Goal: Information Seeking & Learning: Learn about a topic

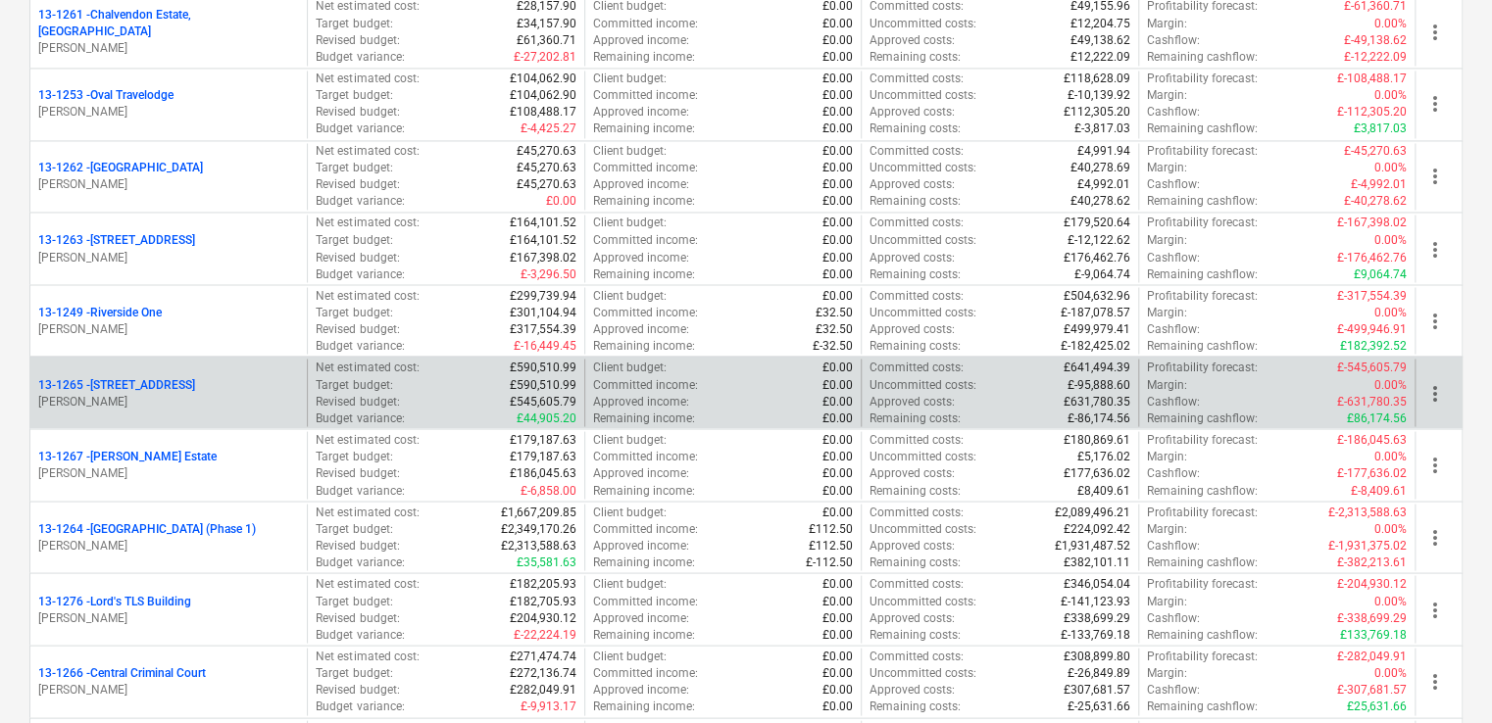
scroll to position [1666, 0]
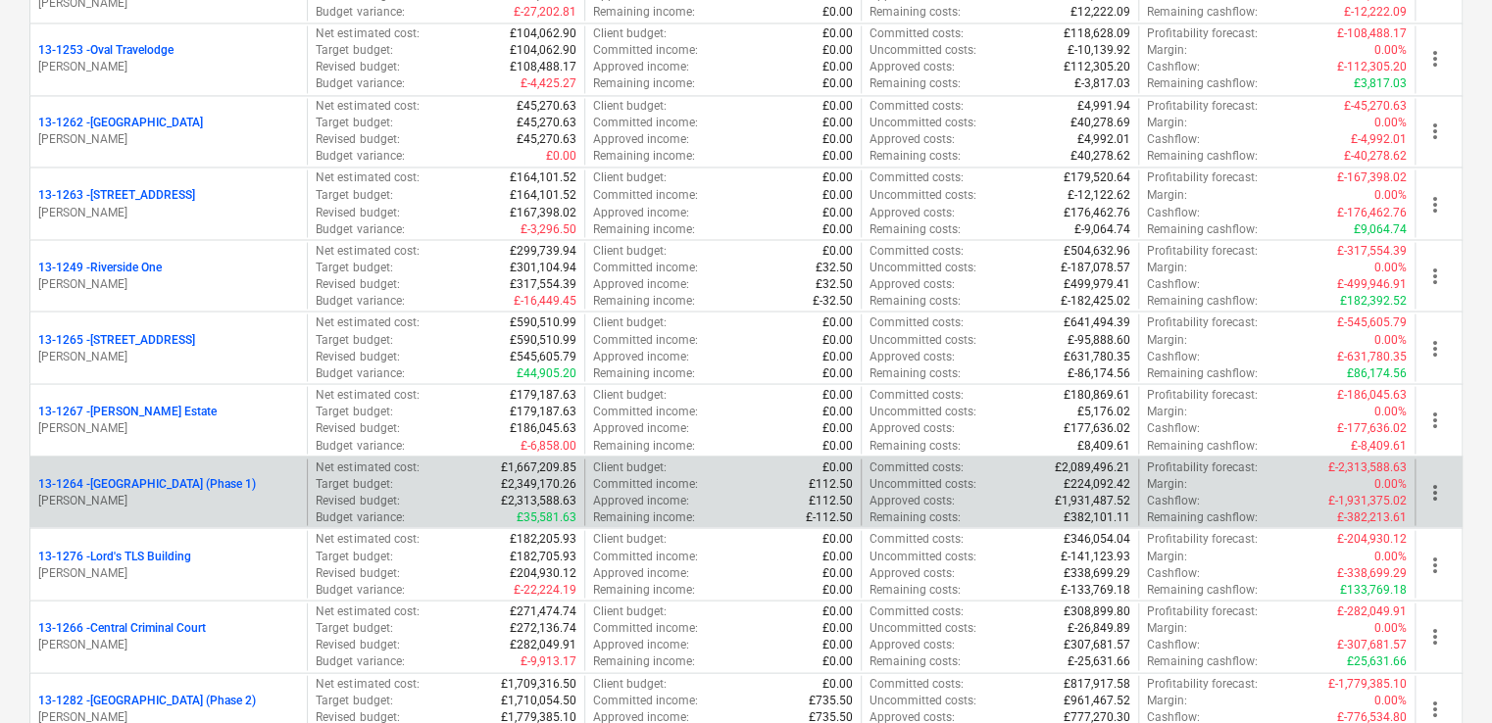
click at [206, 477] on p "13-1264 - Plumstead [GEOGRAPHIC_DATA] (Phase 1)" at bounding box center [147, 483] width 218 height 17
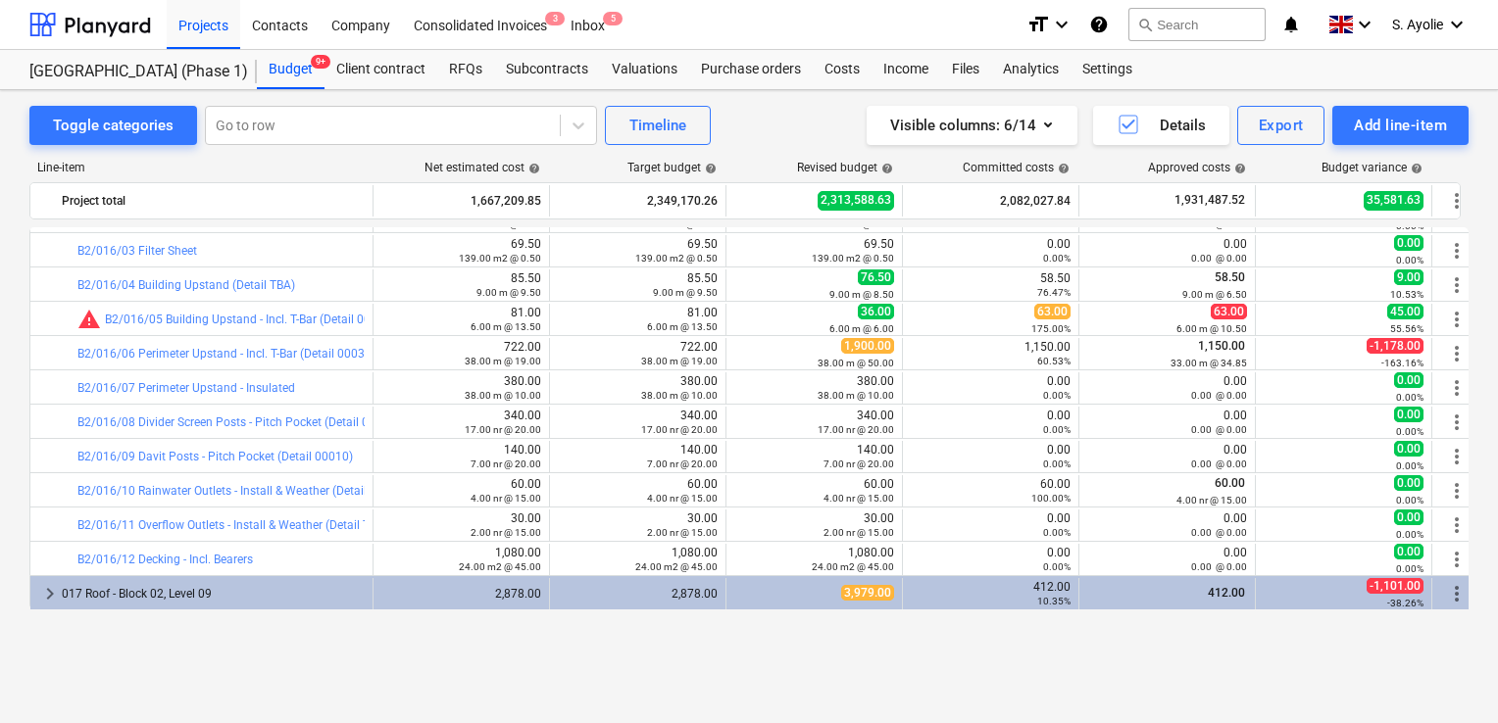
scroll to position [686, 0]
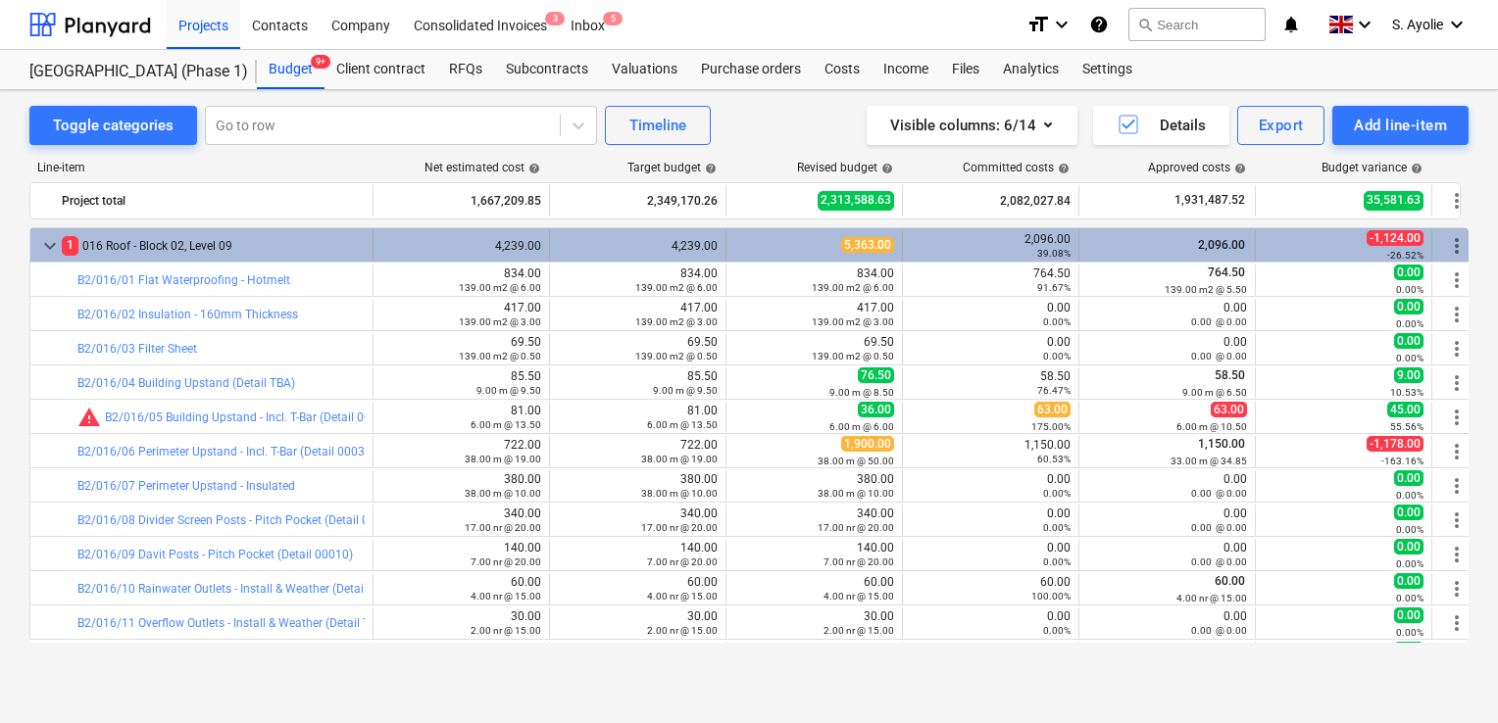
click at [55, 246] on span "keyboard_arrow_down" at bounding box center [50, 246] width 24 height 24
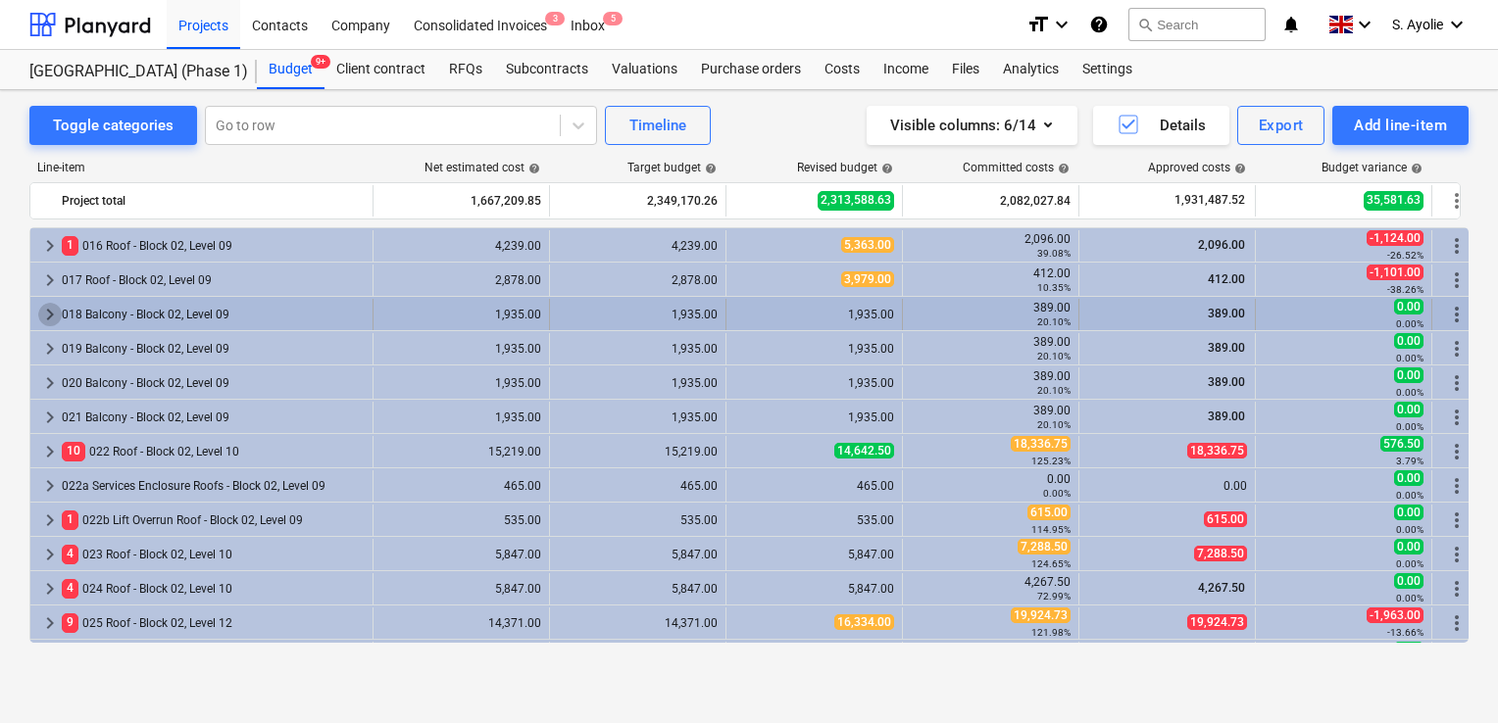
click at [51, 317] on span "keyboard_arrow_right" at bounding box center [50, 315] width 24 height 24
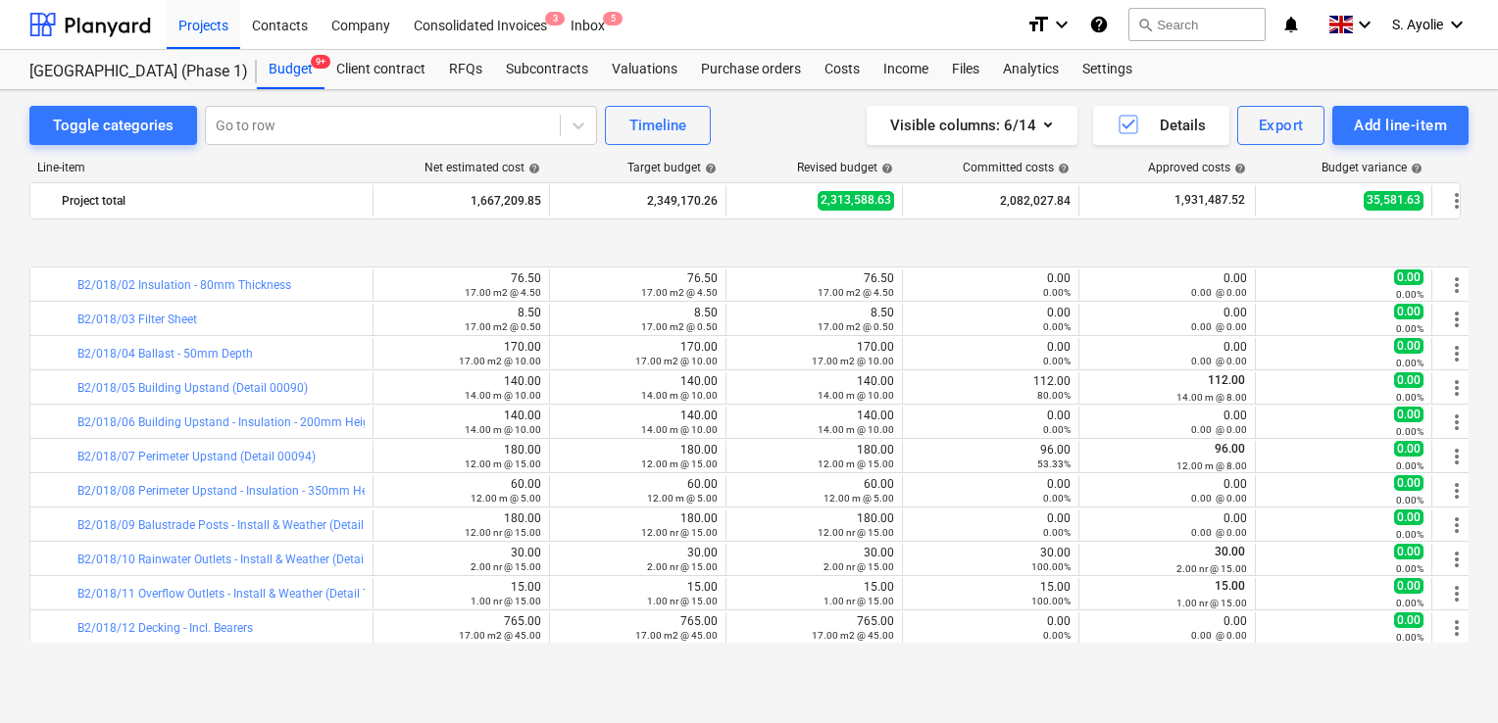
scroll to position [882, 0]
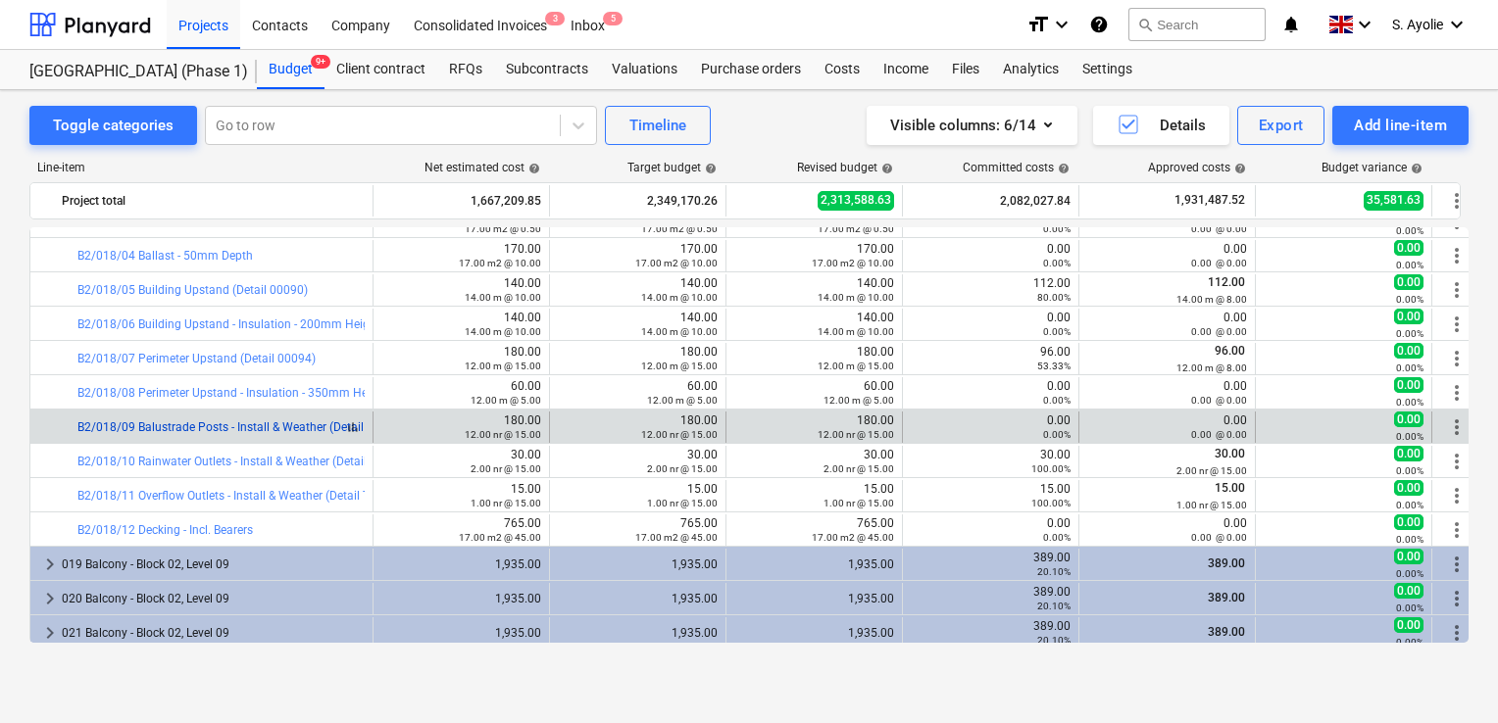
click at [199, 430] on link "B2/018/09 Balustrade Posts - Install & Weather (Detail 00094)" at bounding box center [240, 428] width 327 height 14
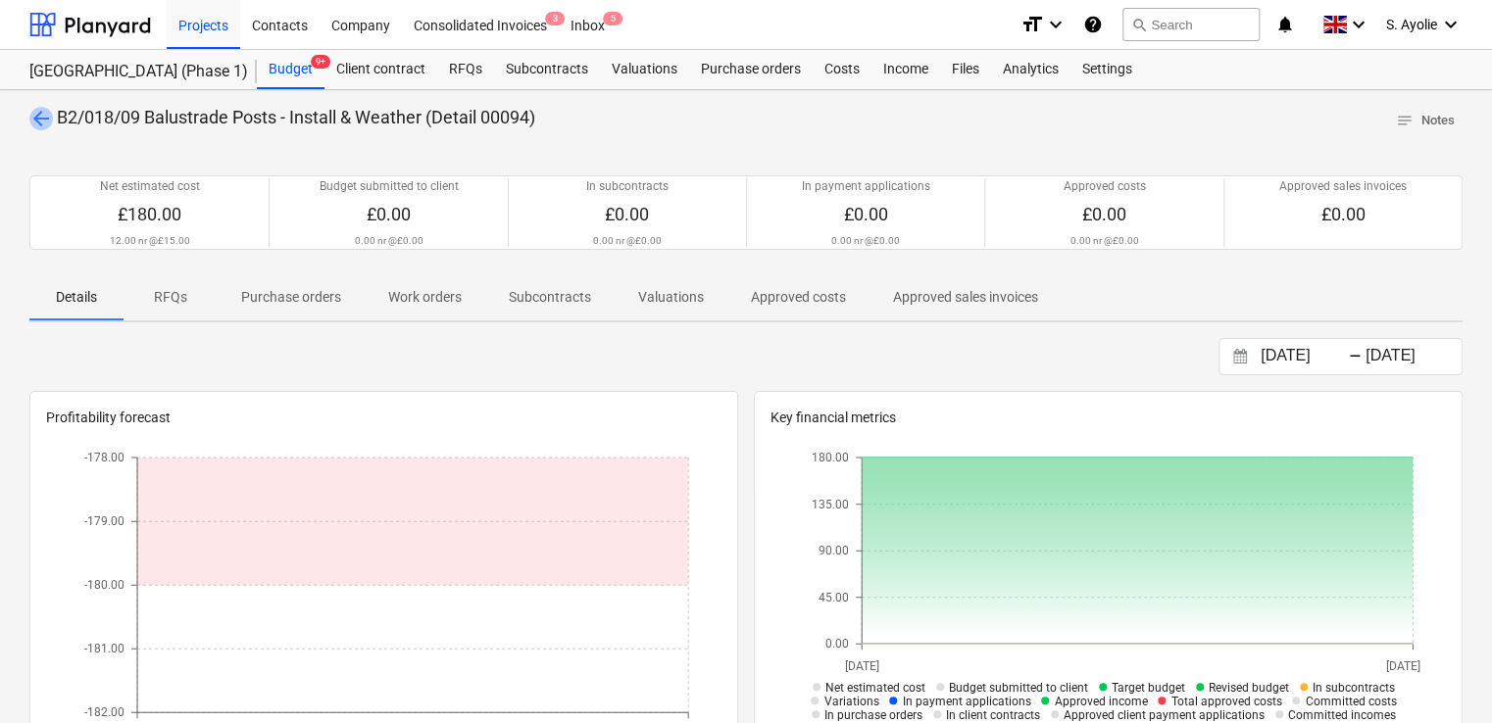
click at [43, 122] on span "arrow_back" at bounding box center [41, 119] width 24 height 24
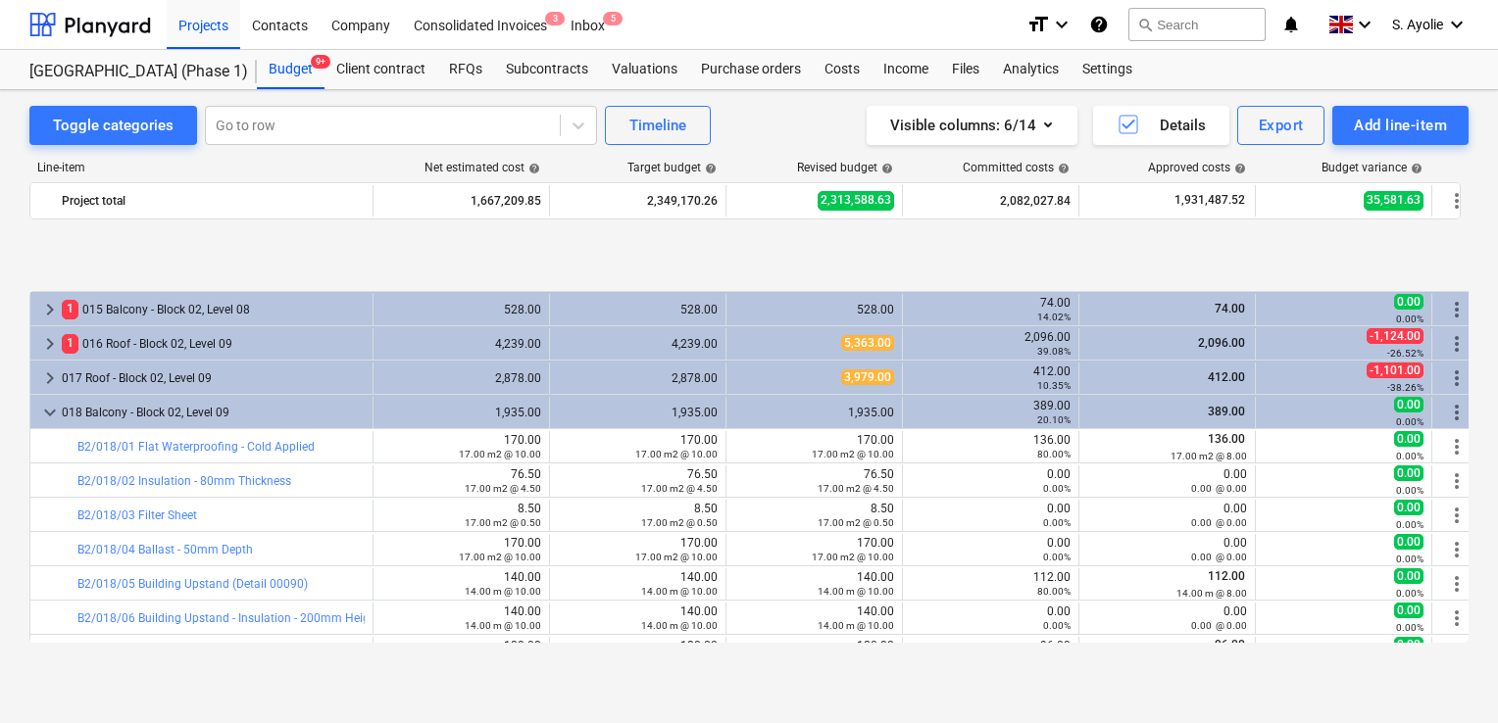
scroll to position [686, 0]
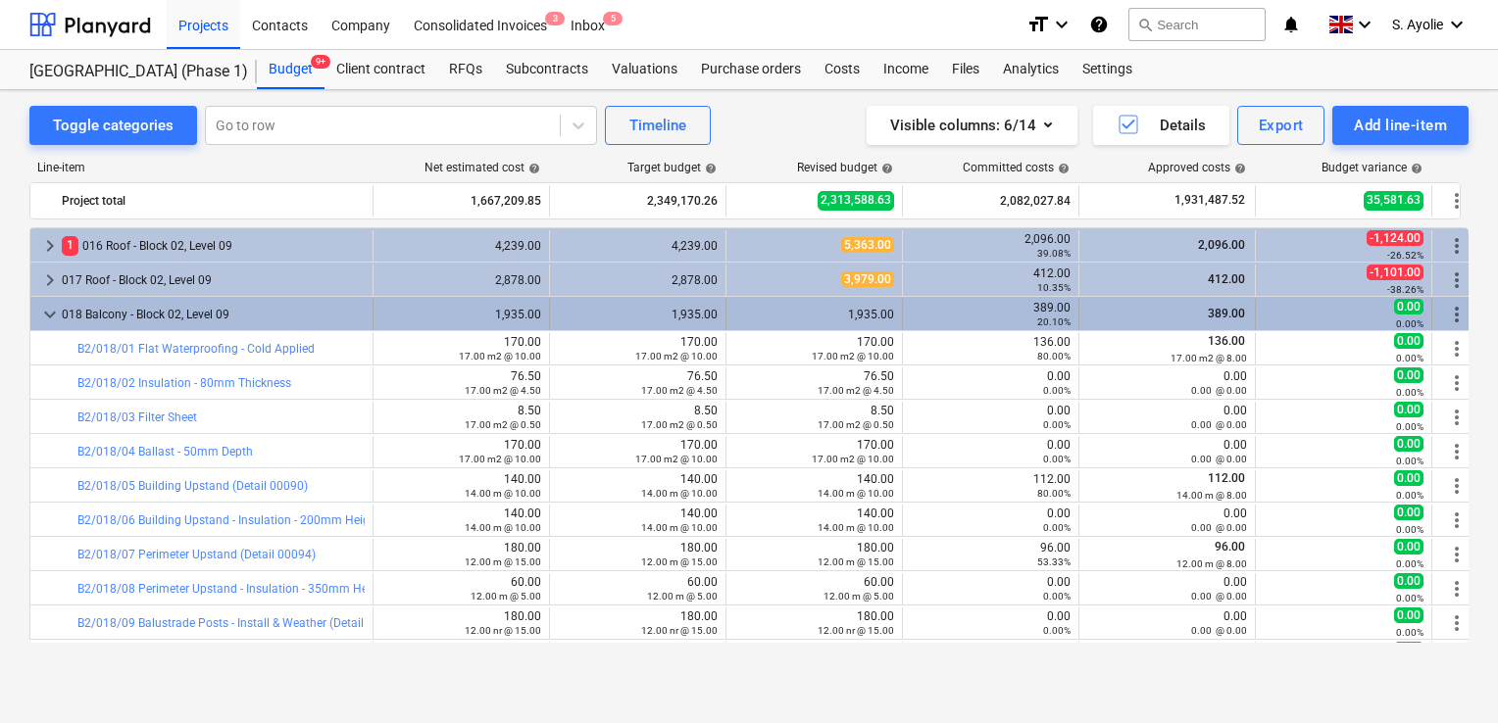
click at [43, 316] on span "keyboard_arrow_down" at bounding box center [50, 315] width 24 height 24
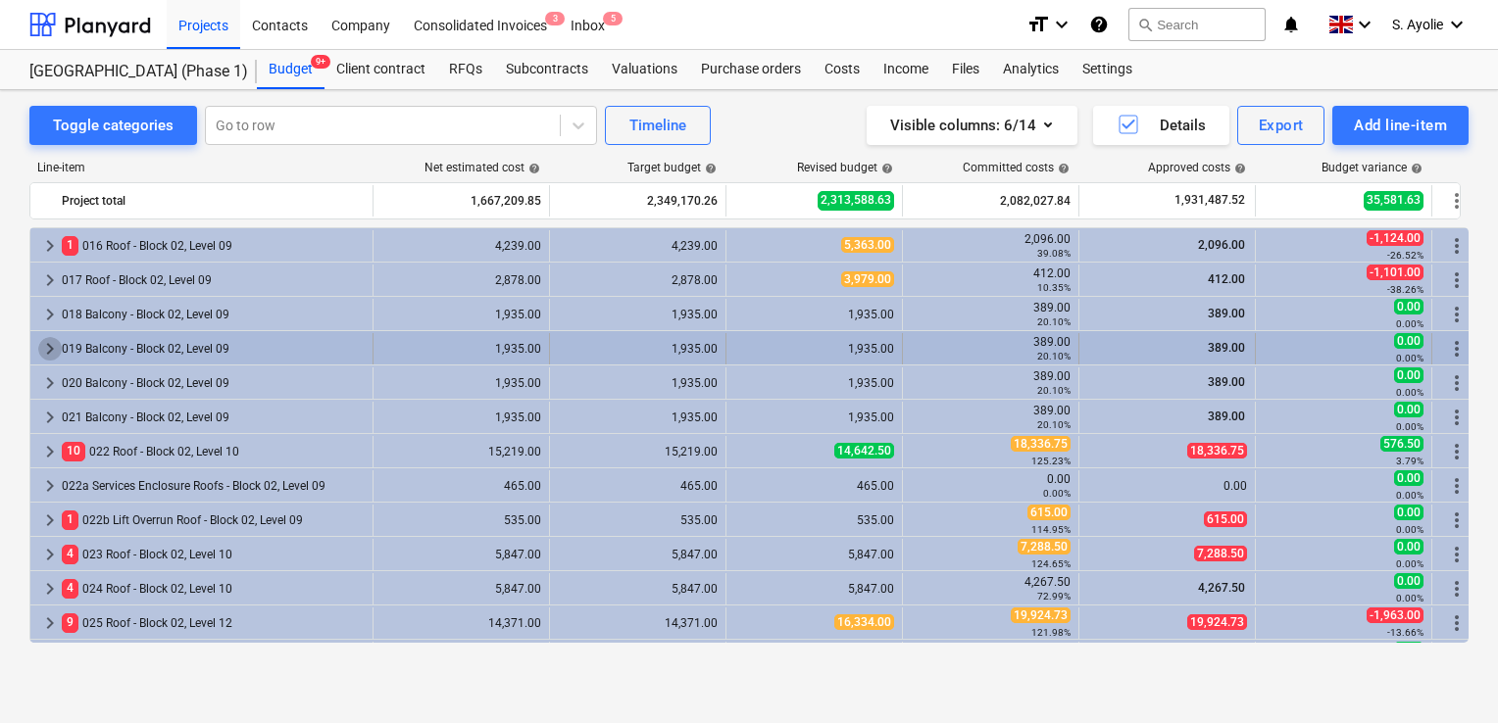
click at [48, 347] on span "keyboard_arrow_right" at bounding box center [50, 349] width 24 height 24
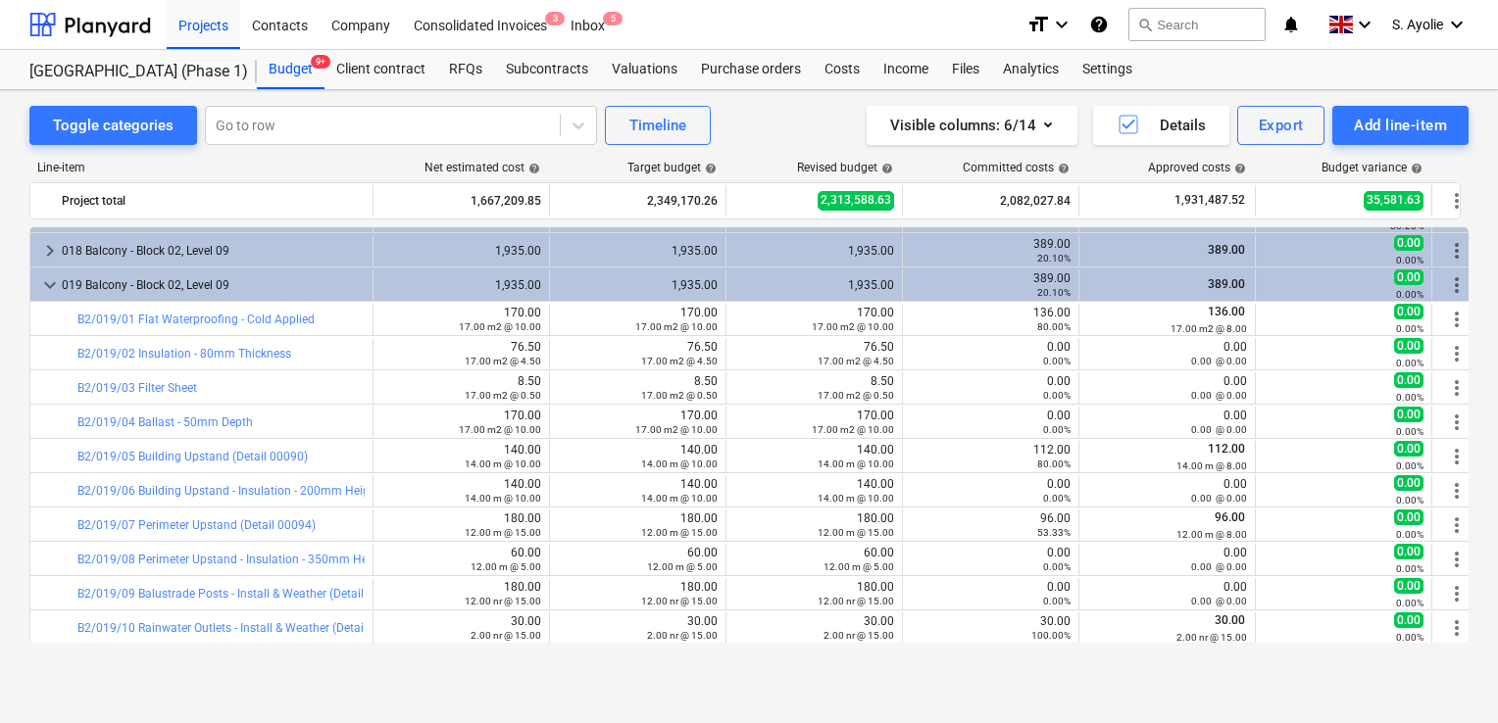
scroll to position [784, 0]
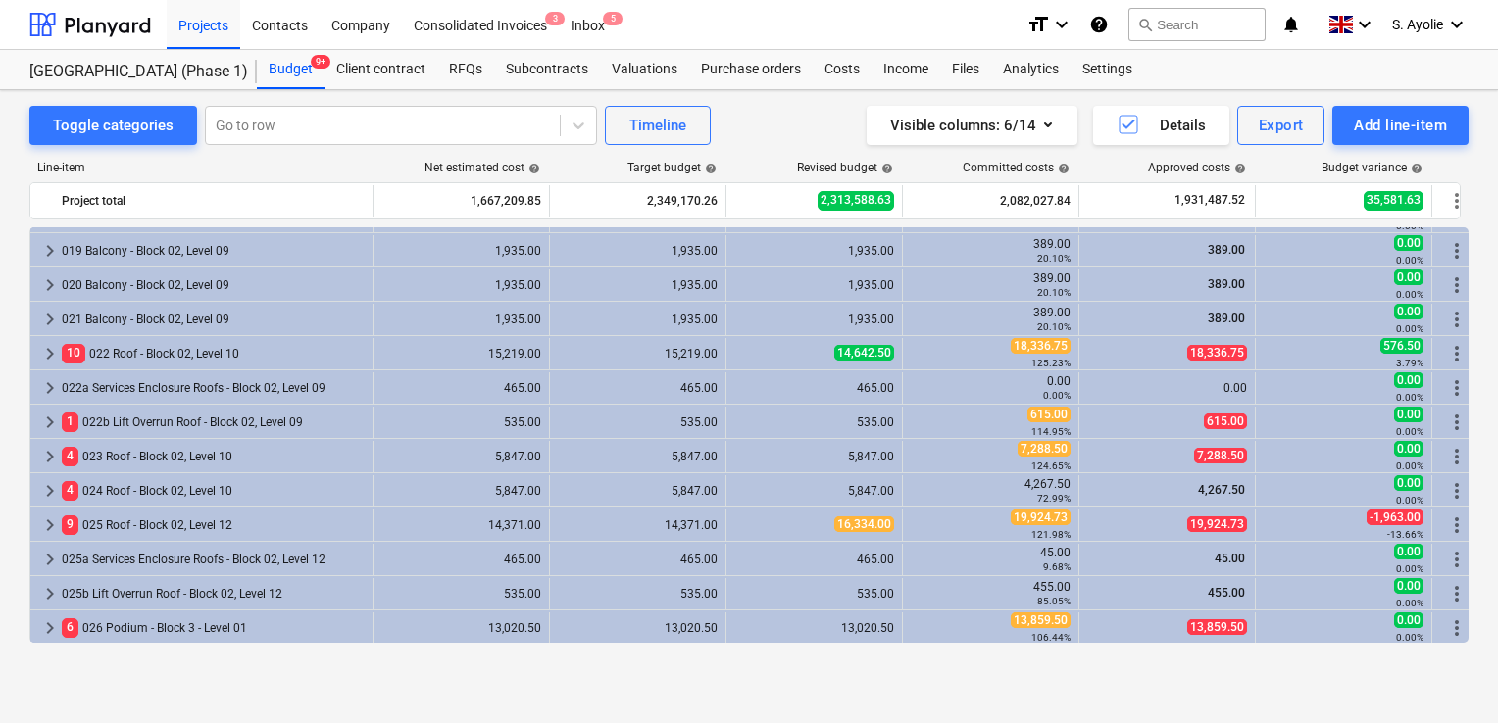
click at [1017, 690] on div "Toggle categories Go to row Timeline Visible columns : 6/14 Details Export Add …" at bounding box center [749, 406] width 1498 height 633
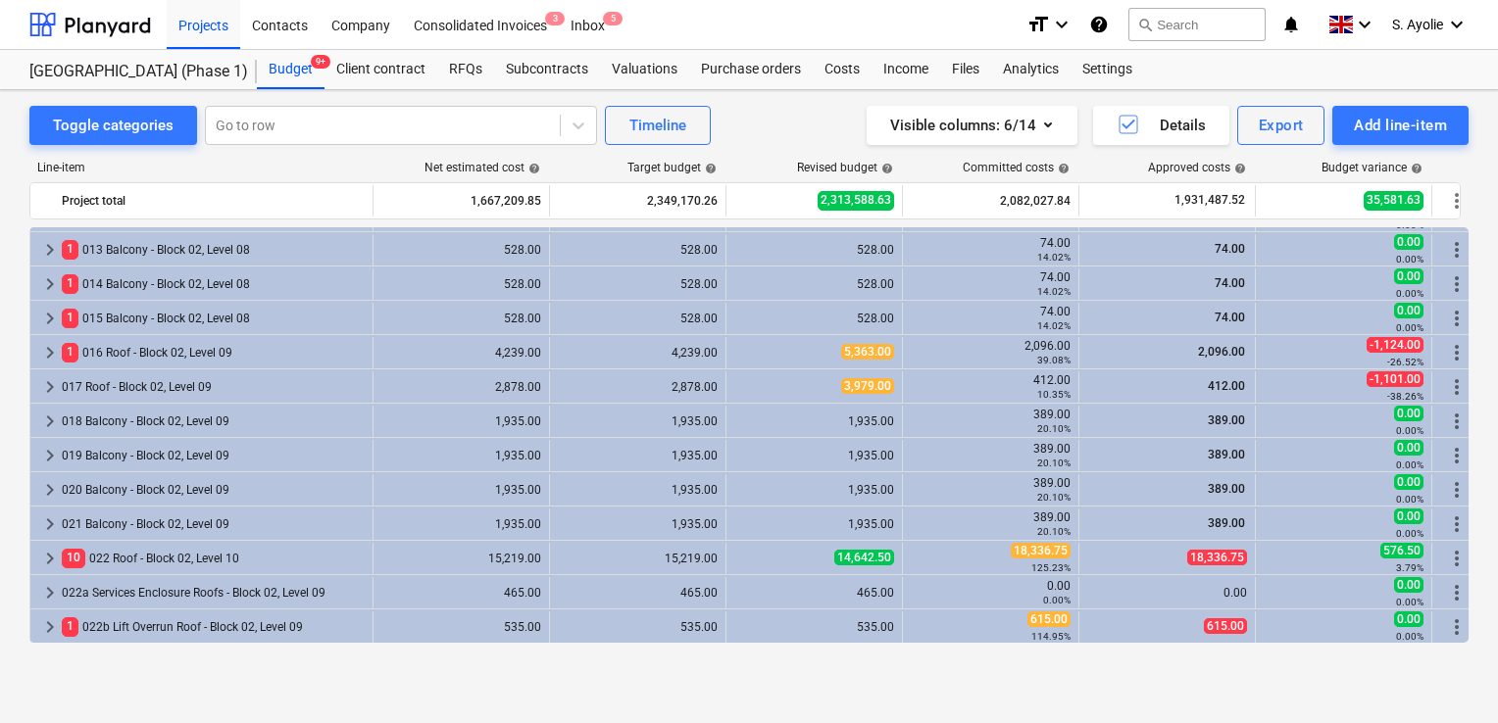
scroll to position [588, 0]
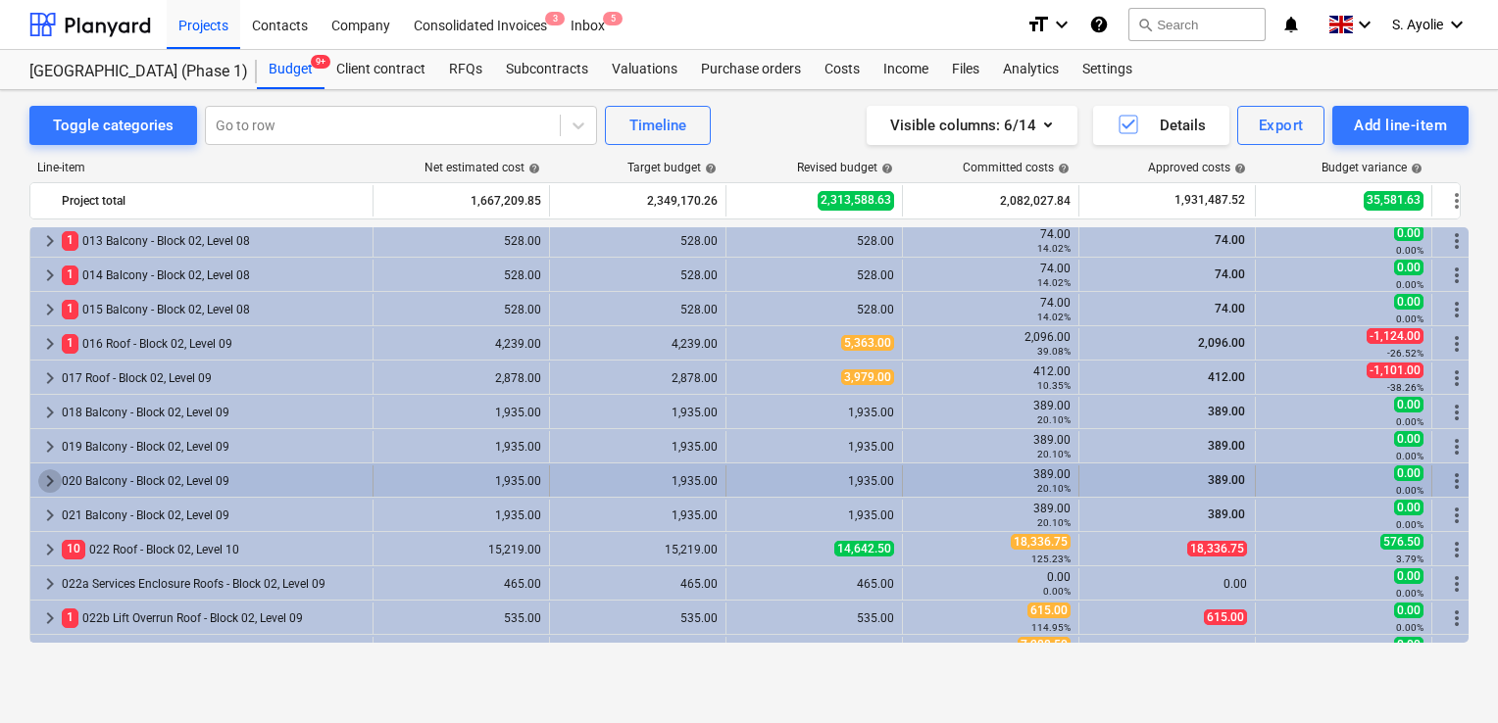
click at [51, 490] on span "keyboard_arrow_right" at bounding box center [50, 482] width 24 height 24
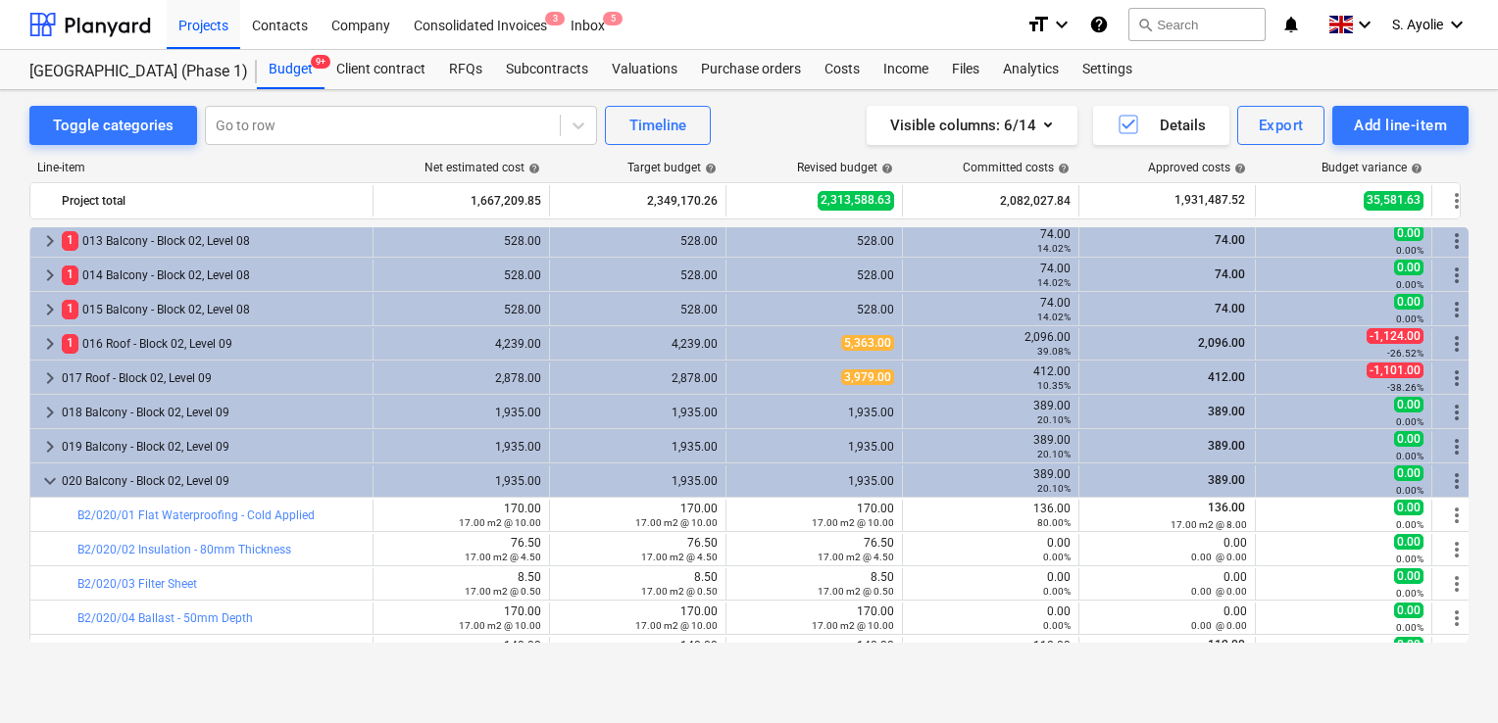
click at [51, 490] on span "keyboard_arrow_down" at bounding box center [50, 482] width 24 height 24
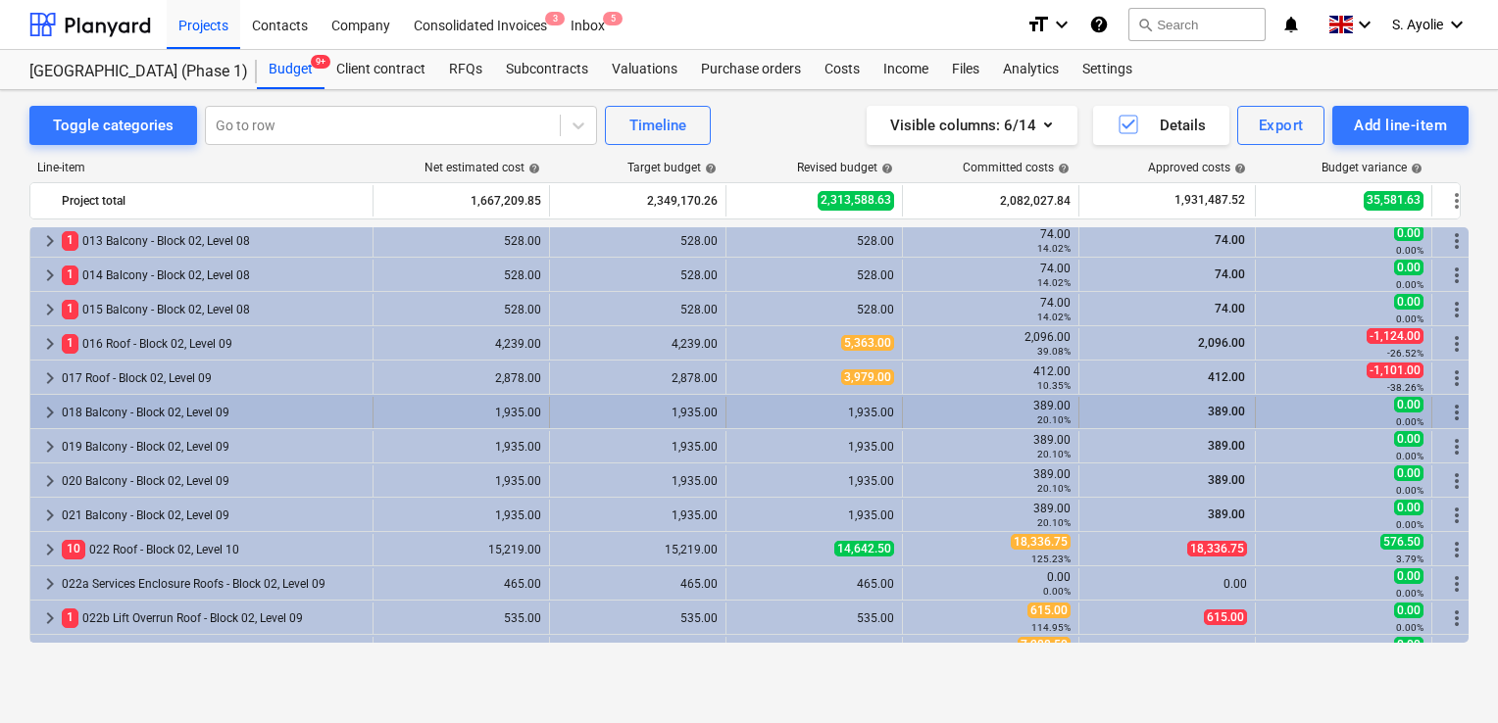
click at [55, 412] on span "keyboard_arrow_right" at bounding box center [50, 413] width 24 height 24
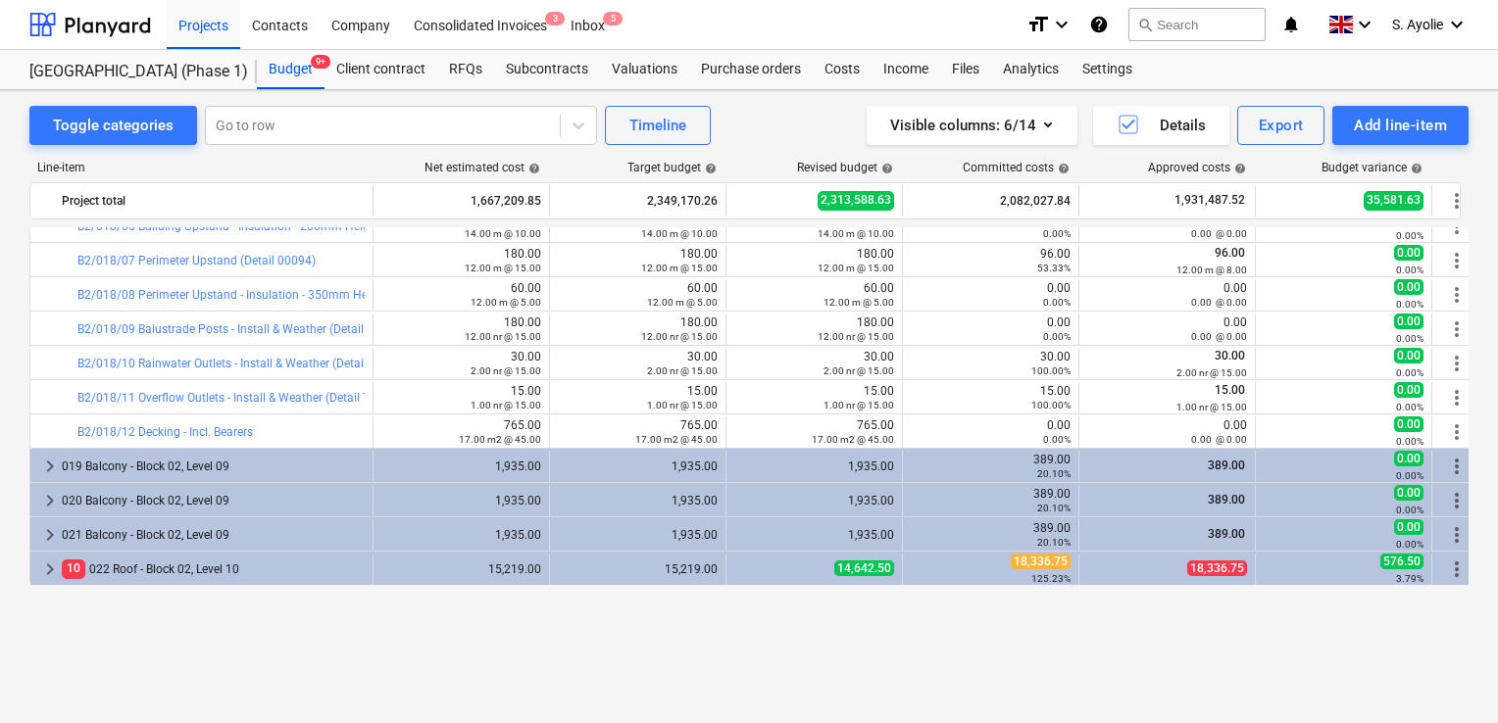
scroll to position [882, 0]
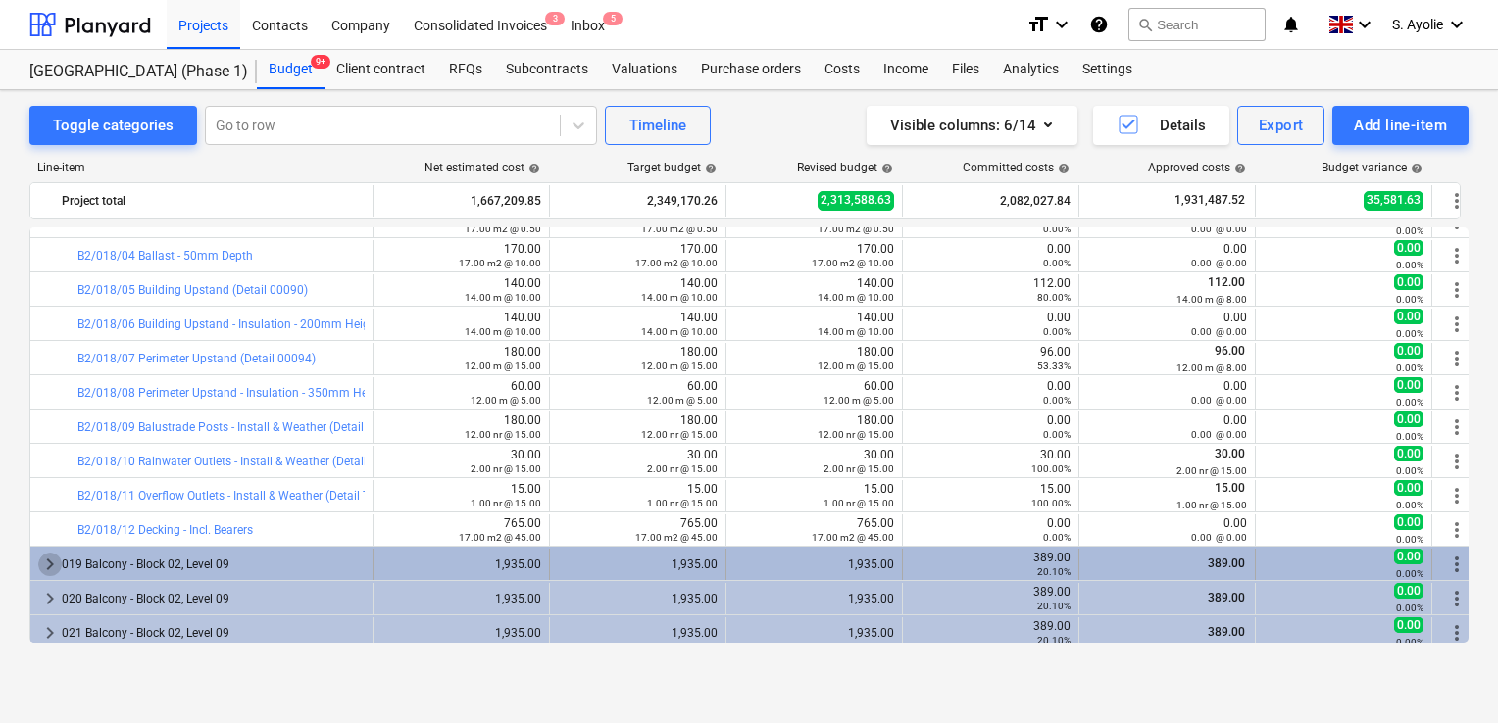
click at [56, 563] on span "keyboard_arrow_right" at bounding box center [50, 565] width 24 height 24
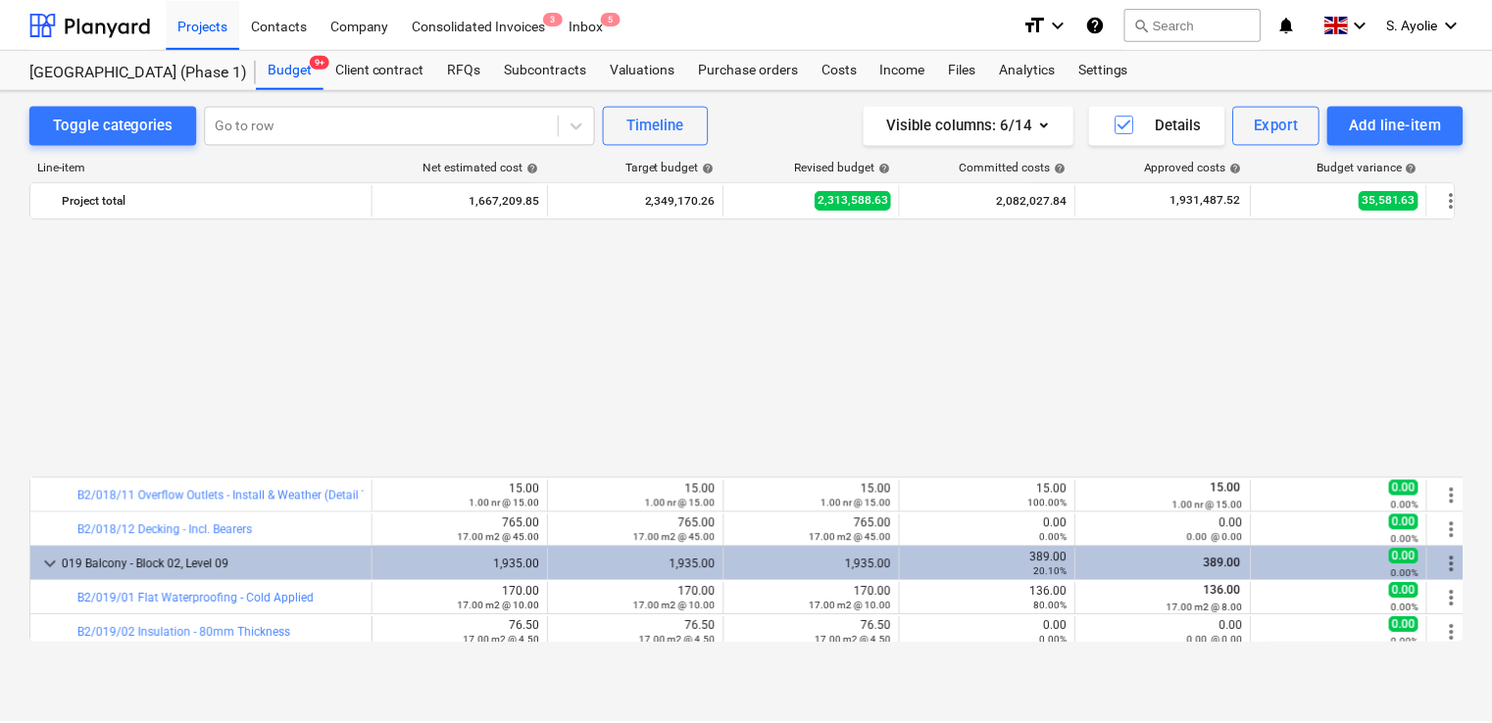
scroll to position [1176, 0]
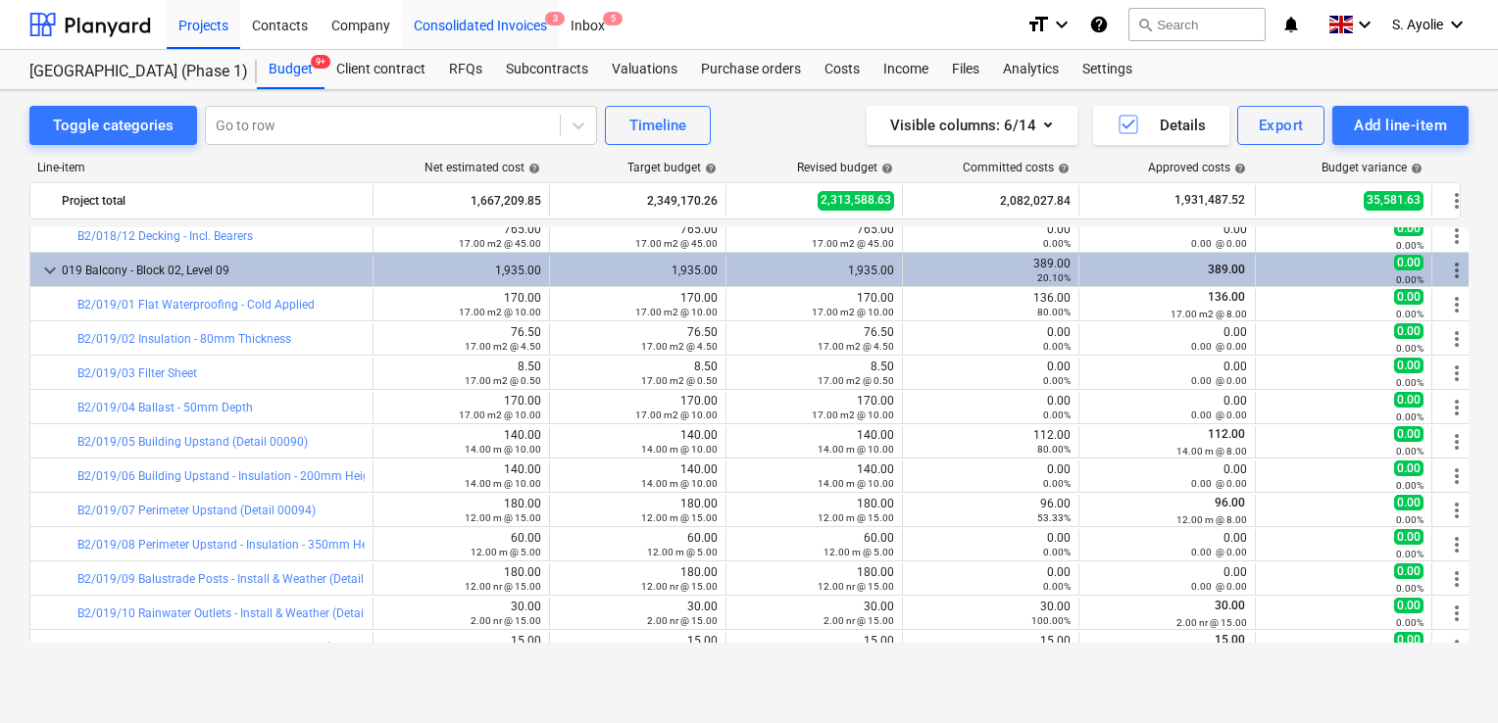
click at [500, 35] on div "Consolidated Invoices 3" at bounding box center [480, 24] width 157 height 50
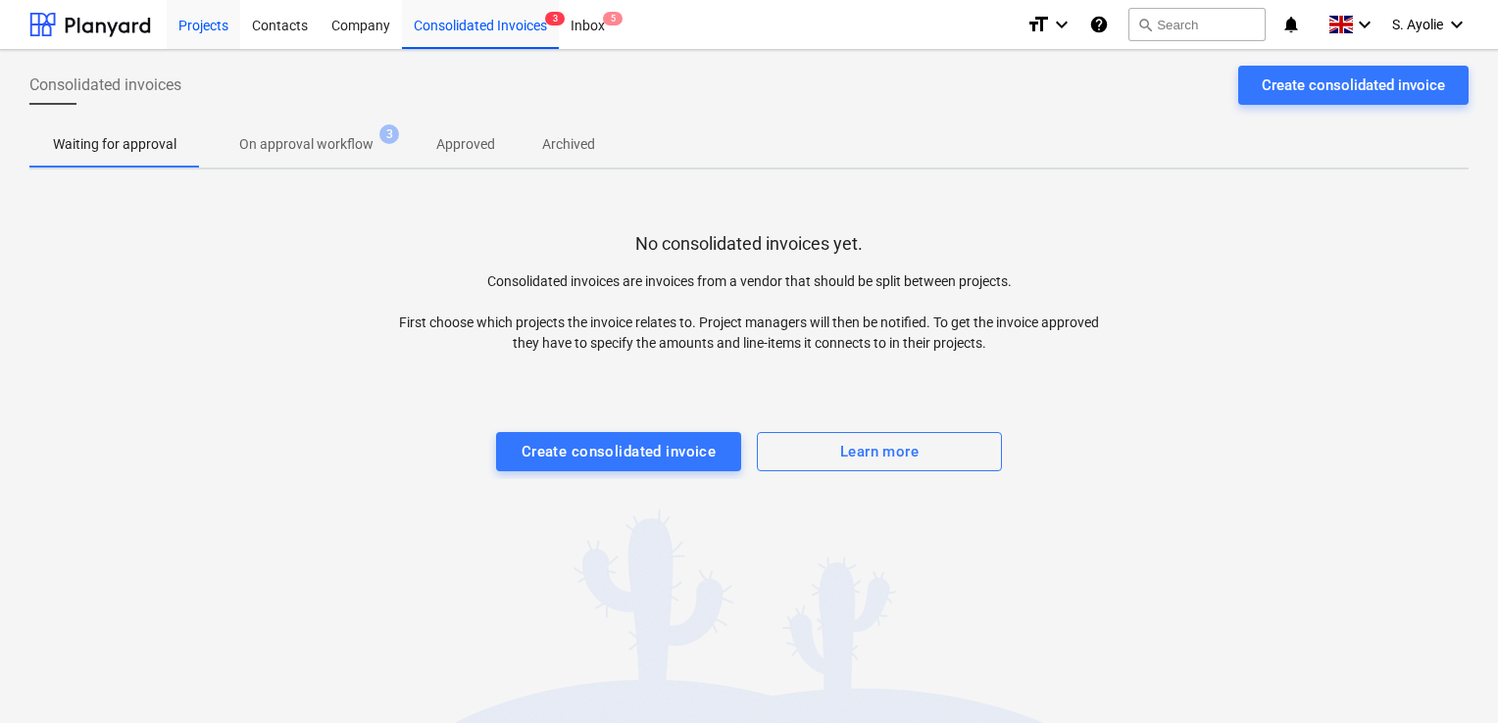
click at [227, 33] on div "Projects" at bounding box center [204, 24] width 74 height 50
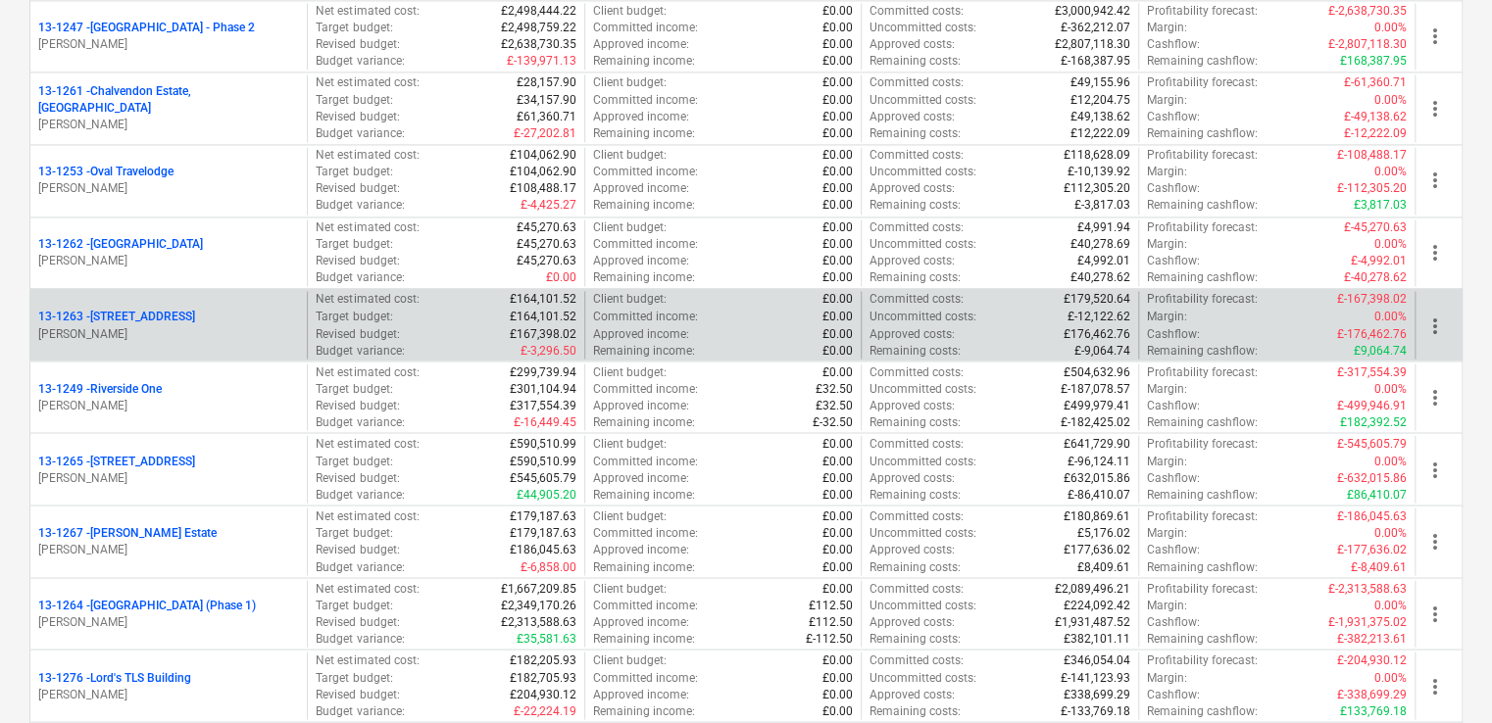
scroll to position [1568, 0]
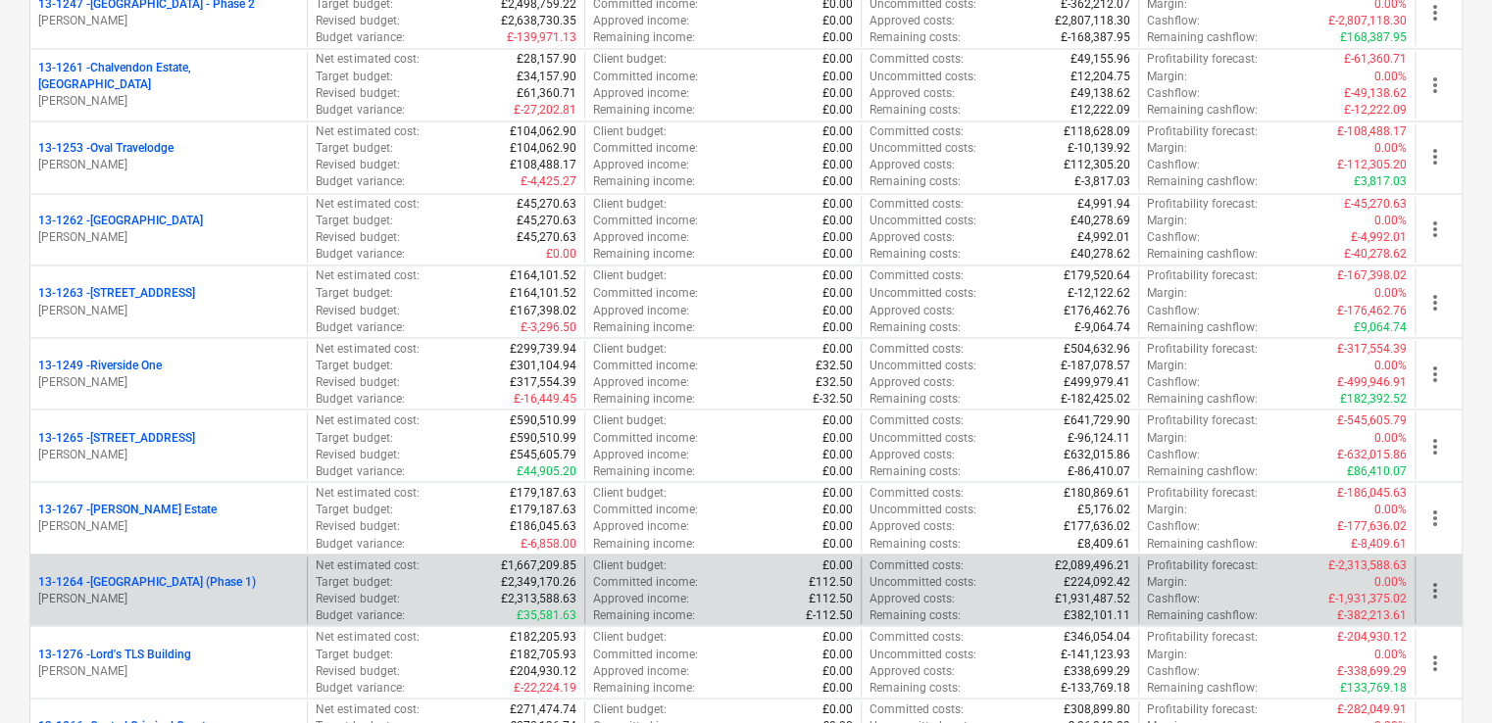
click at [236, 583] on p "13-1264 - Plumstead [GEOGRAPHIC_DATA] (Phase 1)" at bounding box center [147, 581] width 218 height 17
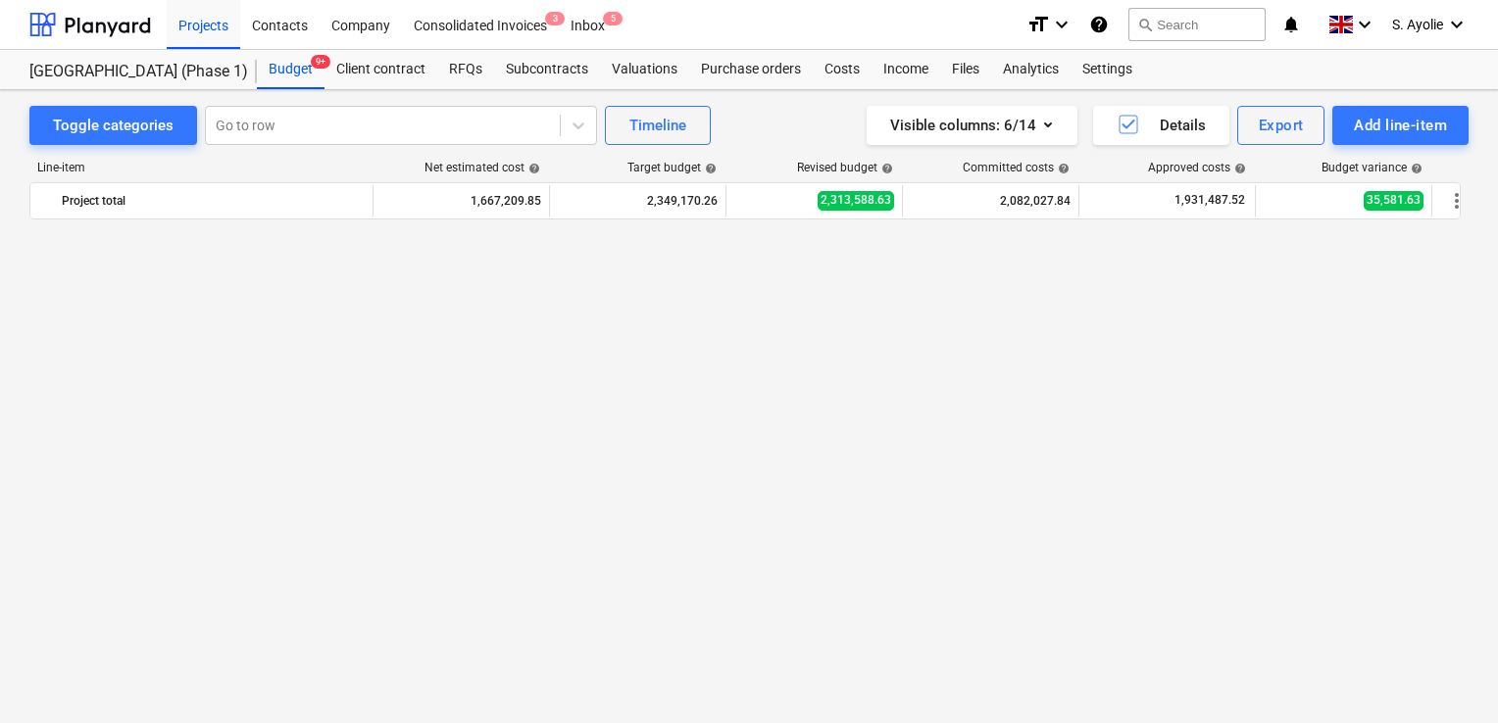
scroll to position [1176, 0]
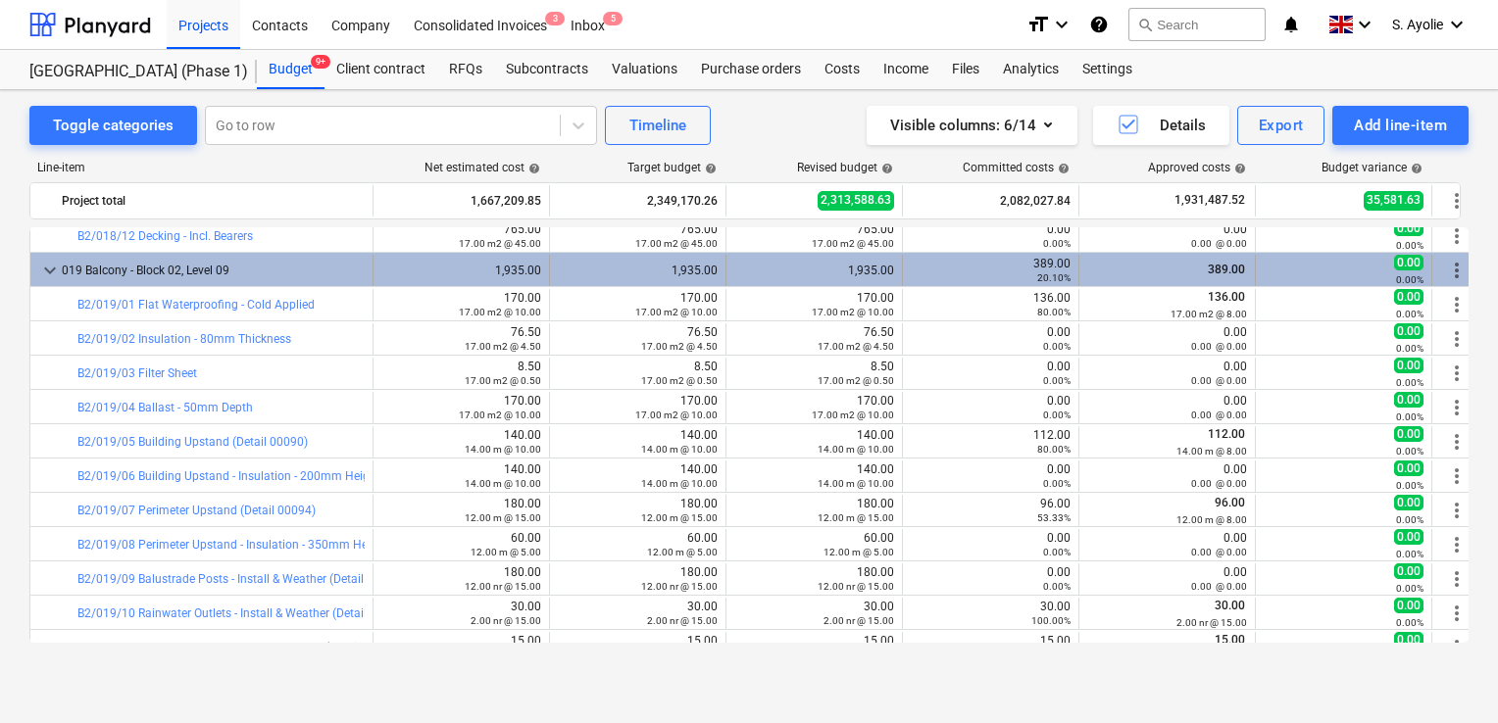
click at [51, 278] on span "keyboard_arrow_down" at bounding box center [50, 271] width 24 height 24
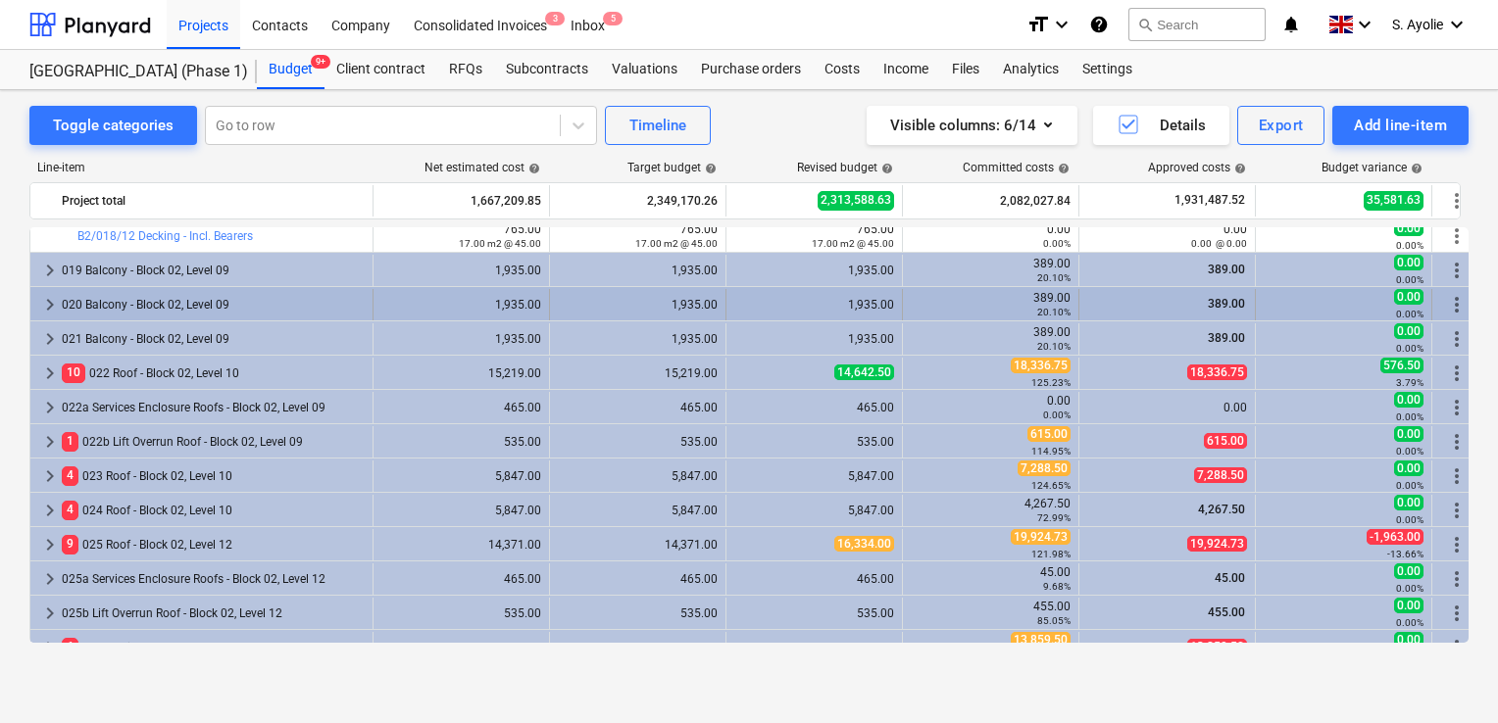
click at [51, 306] on span "keyboard_arrow_right" at bounding box center [50, 305] width 24 height 24
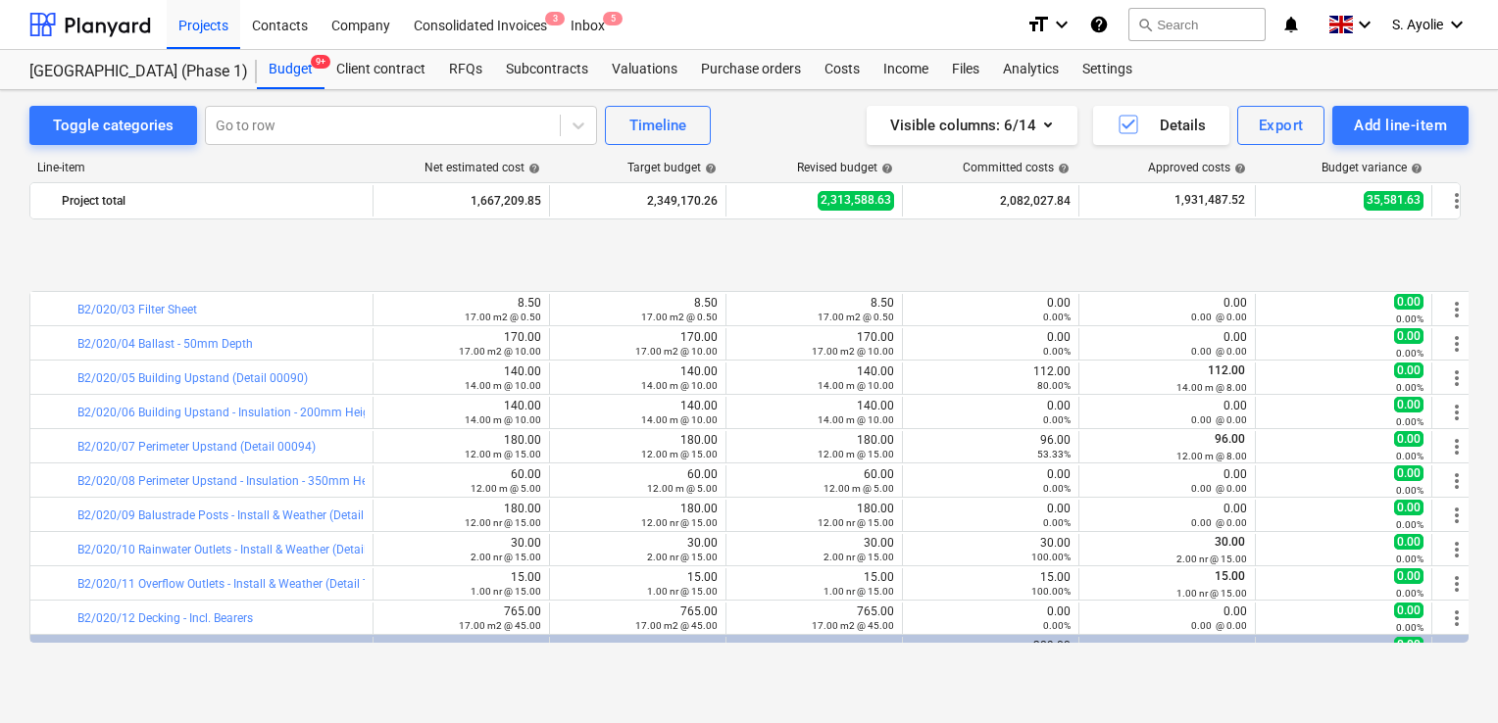
scroll to position [1372, 0]
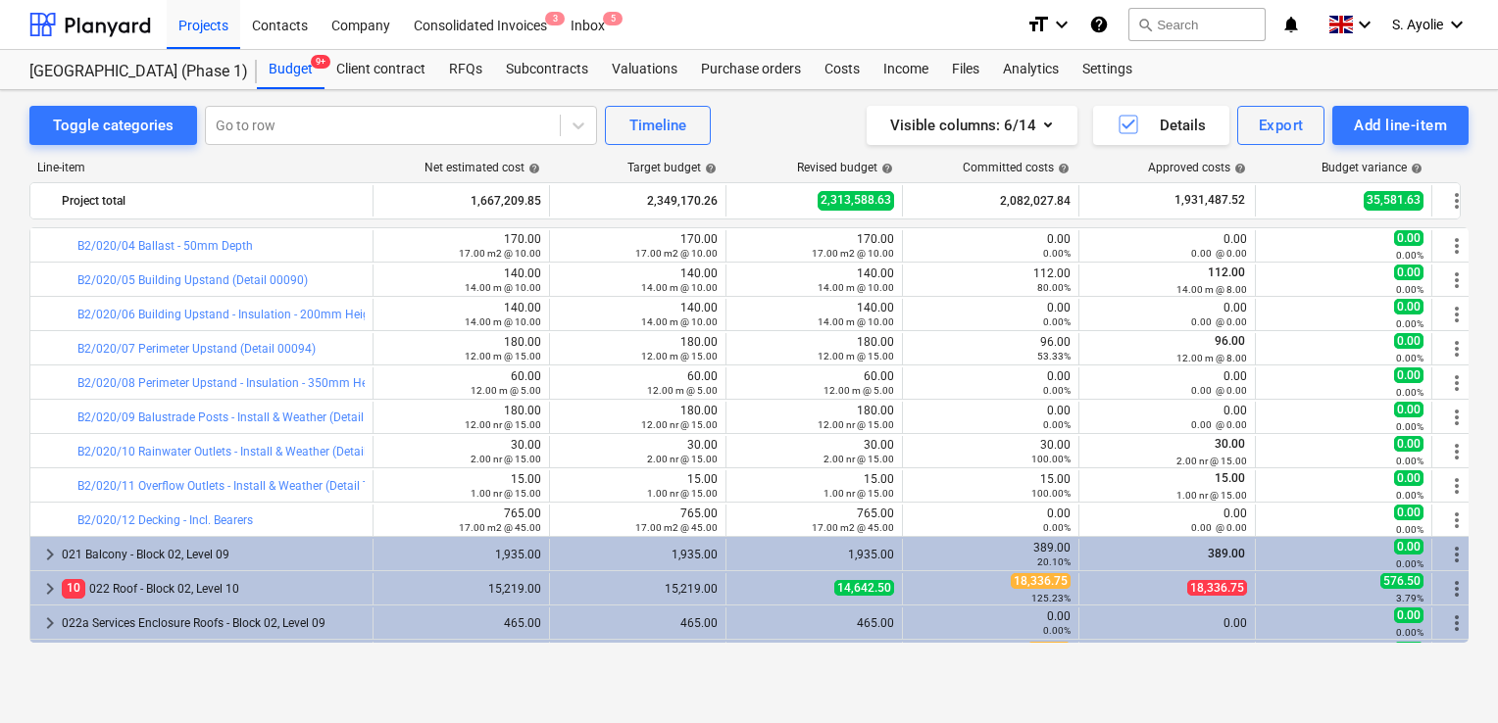
click at [159, 657] on div "Line-item Net estimated cost help Target budget help Revised budget help Commit…" at bounding box center [748, 405] width 1439 height 521
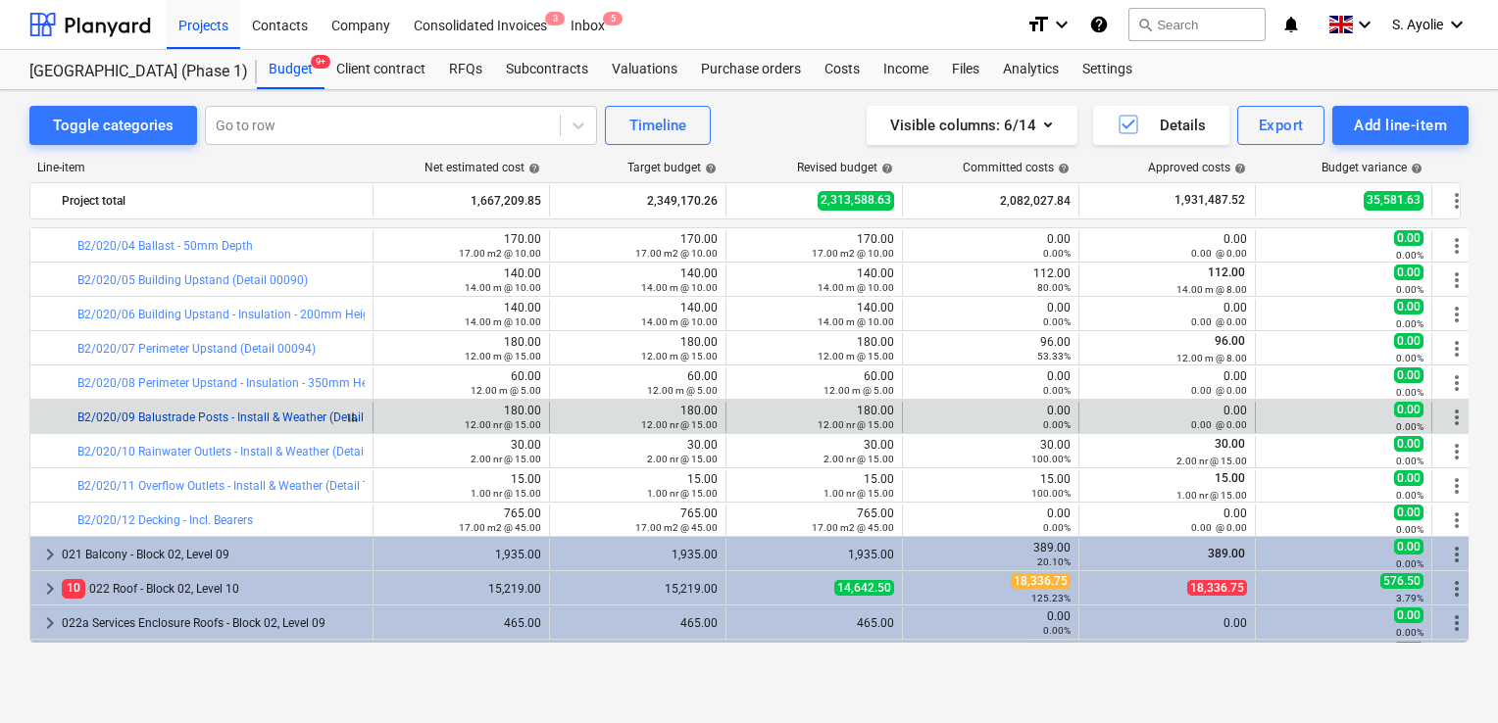
click at [349, 423] on div "bar_chart B2/020/09 Balustrade Posts - Install & Weather (Detail 00094)" at bounding box center [220, 418] width 287 height 14
click at [353, 421] on link "B2/020/09 Balustrade Posts - Install & Weather (Detail 00094)" at bounding box center [240, 418] width 327 height 14
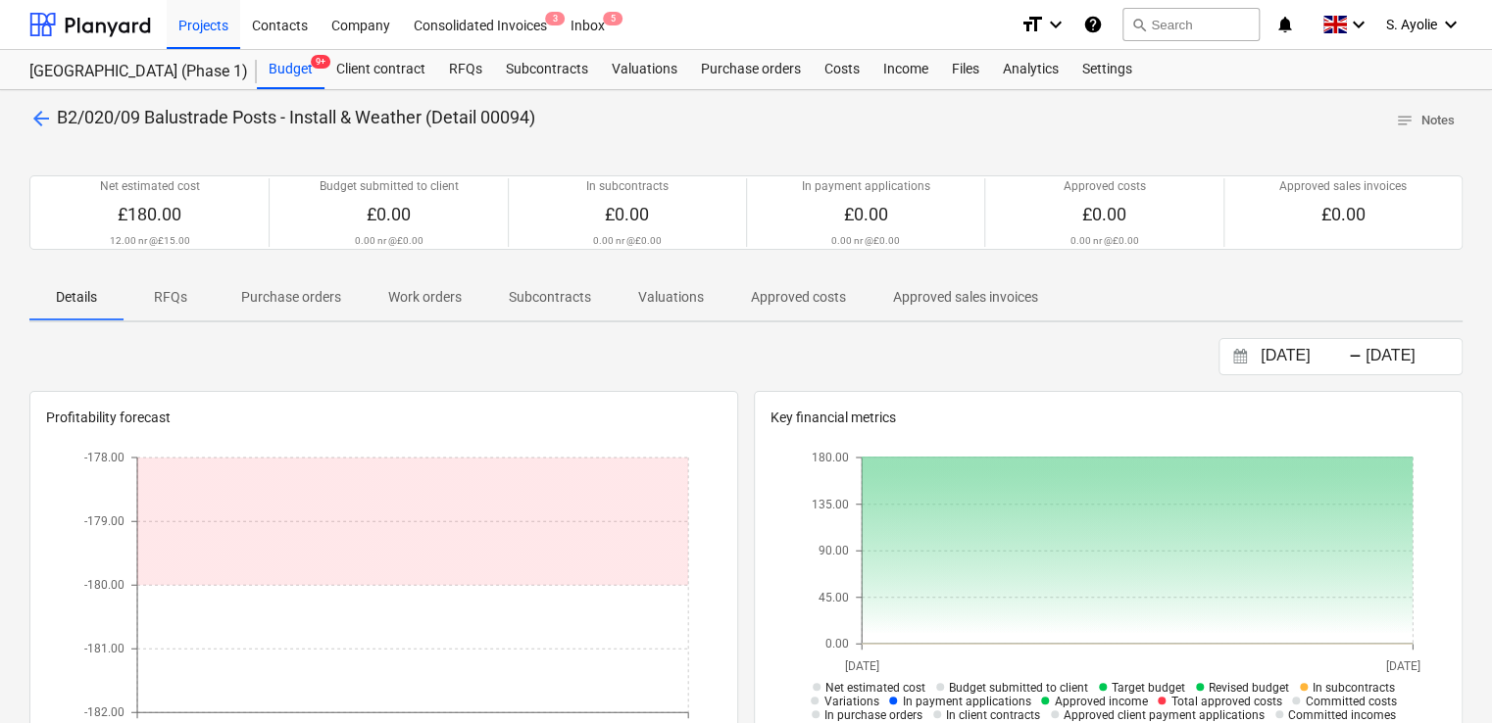
click at [57, 124] on span "B2/020/09 Balustrade Posts - Install & Weather (Detail 00094)" at bounding box center [296, 117] width 478 height 21
click at [50, 119] on span "arrow_back" at bounding box center [41, 119] width 24 height 24
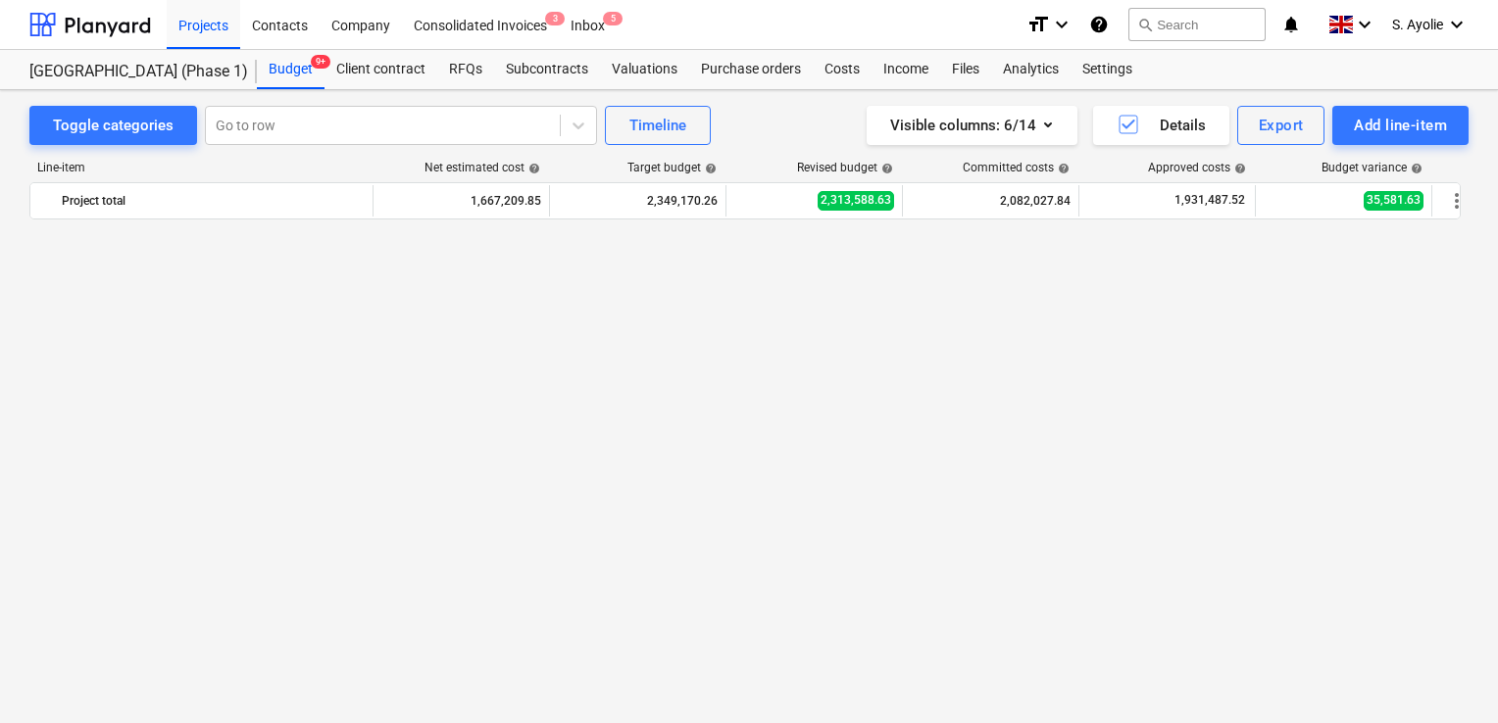
scroll to position [1372, 0]
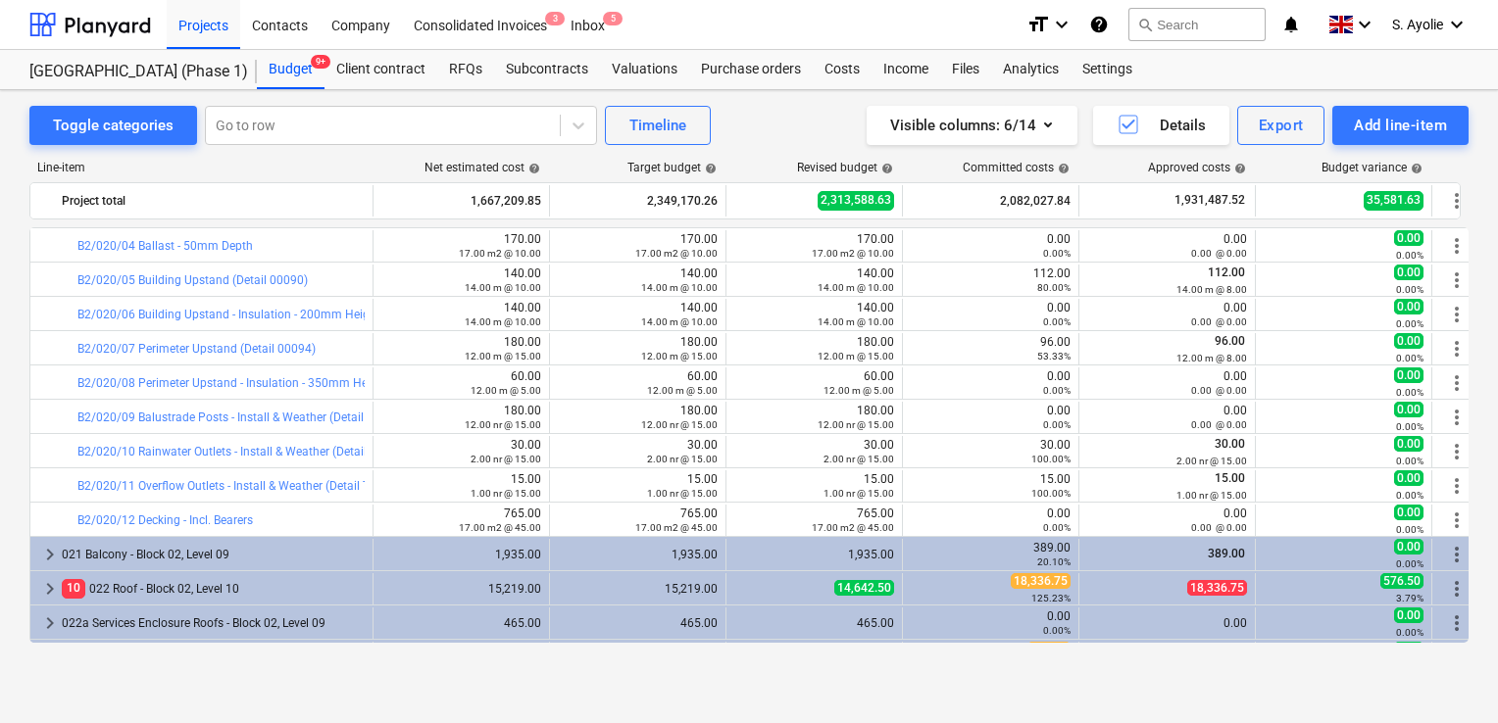
click at [16, 323] on div "Toggle categories Go to row Timeline Visible columns : 6/14 Details Export Add …" at bounding box center [749, 386] width 1498 height 592
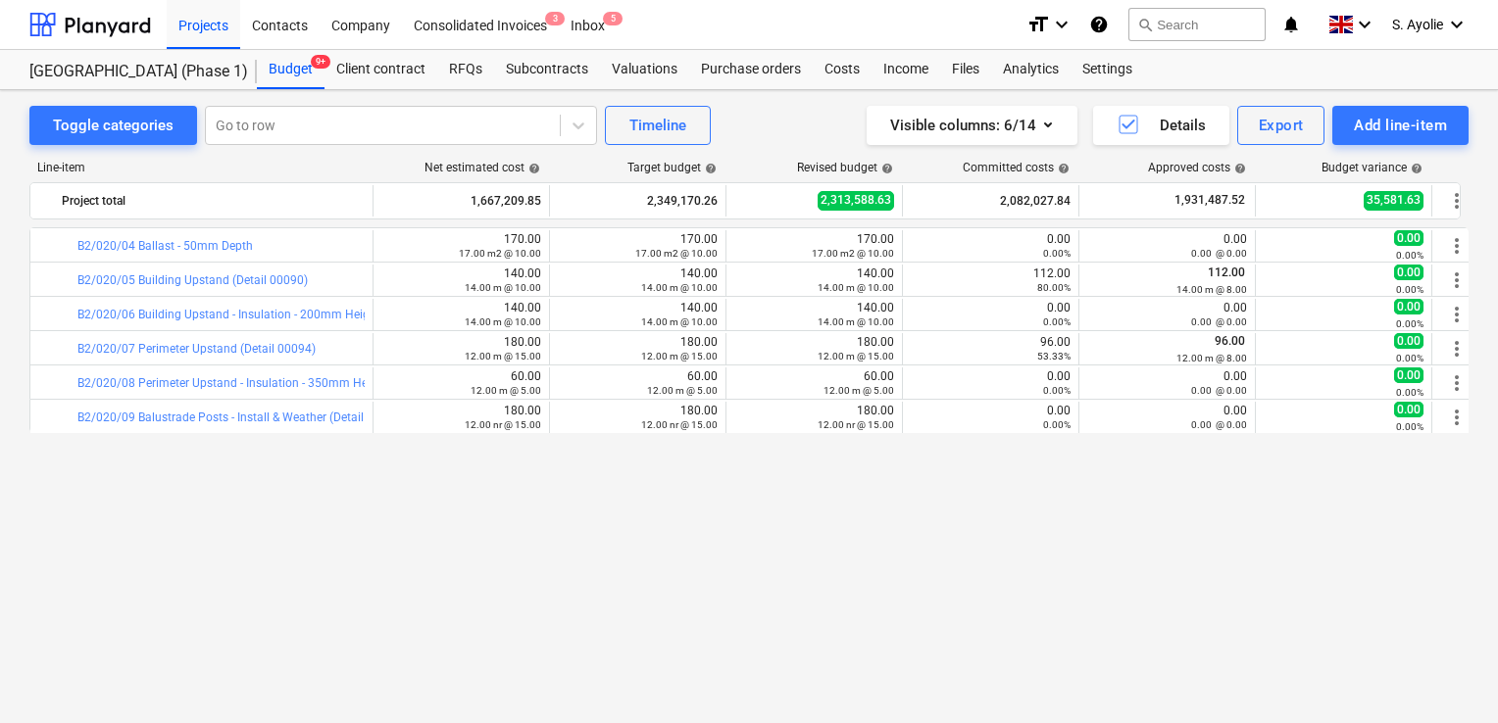
scroll to position [1078, 0]
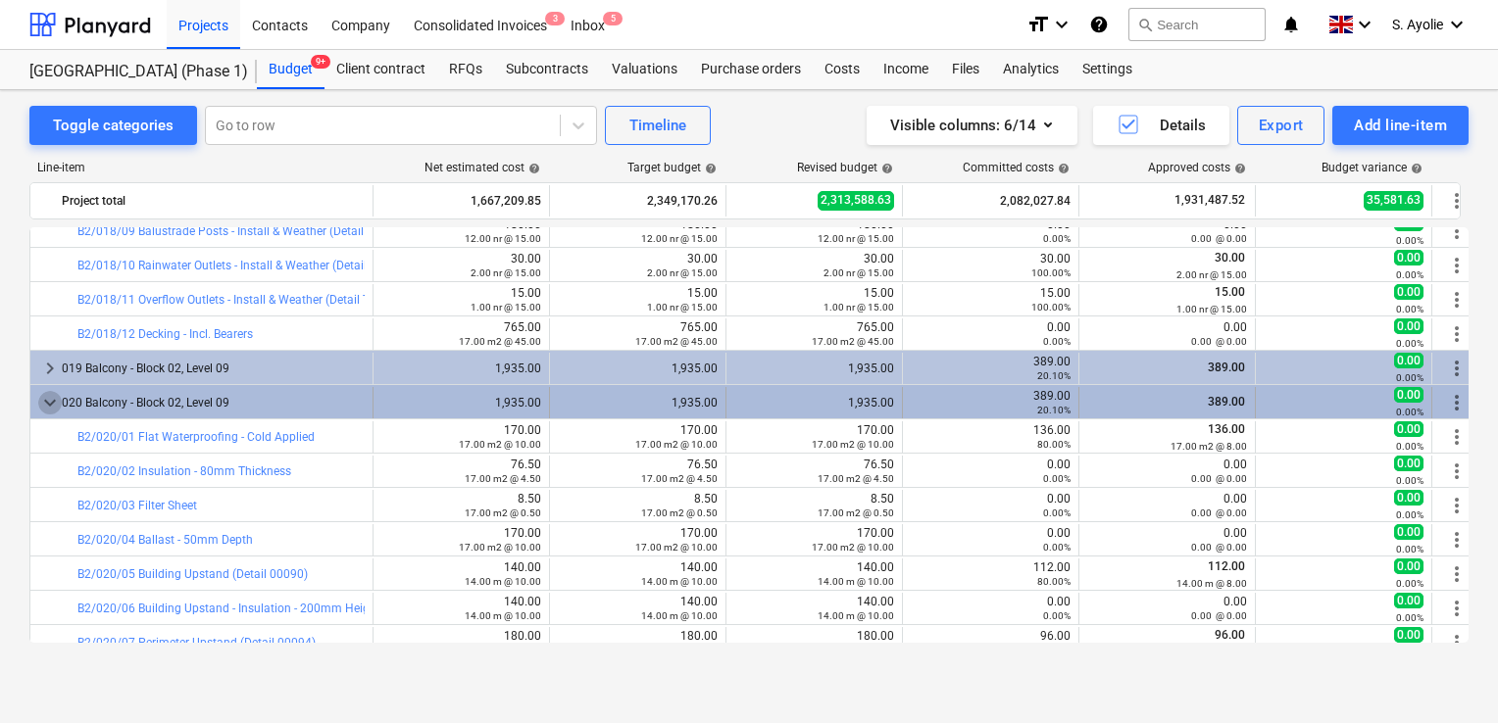
click at [47, 398] on span "keyboard_arrow_down" at bounding box center [50, 403] width 24 height 24
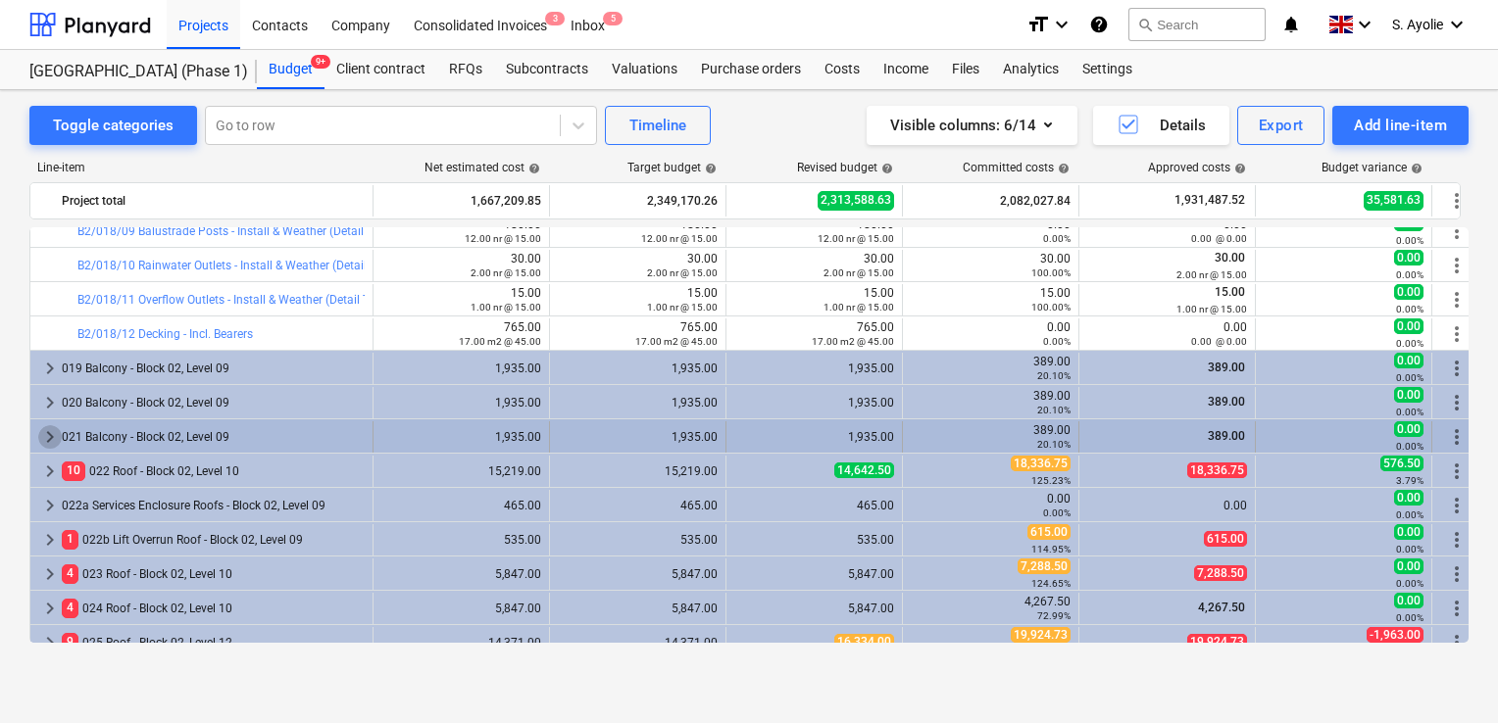
click at [53, 443] on span "keyboard_arrow_right" at bounding box center [50, 437] width 24 height 24
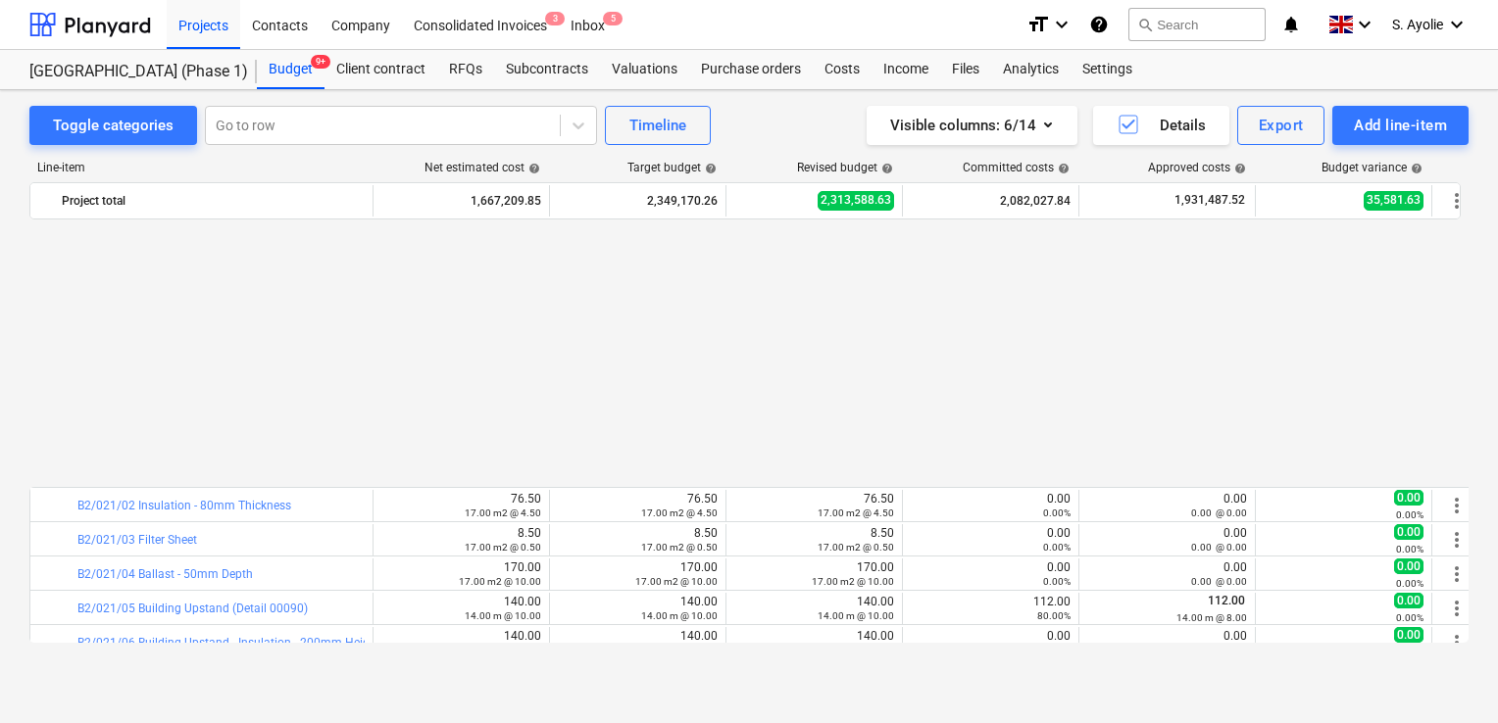
scroll to position [1372, 0]
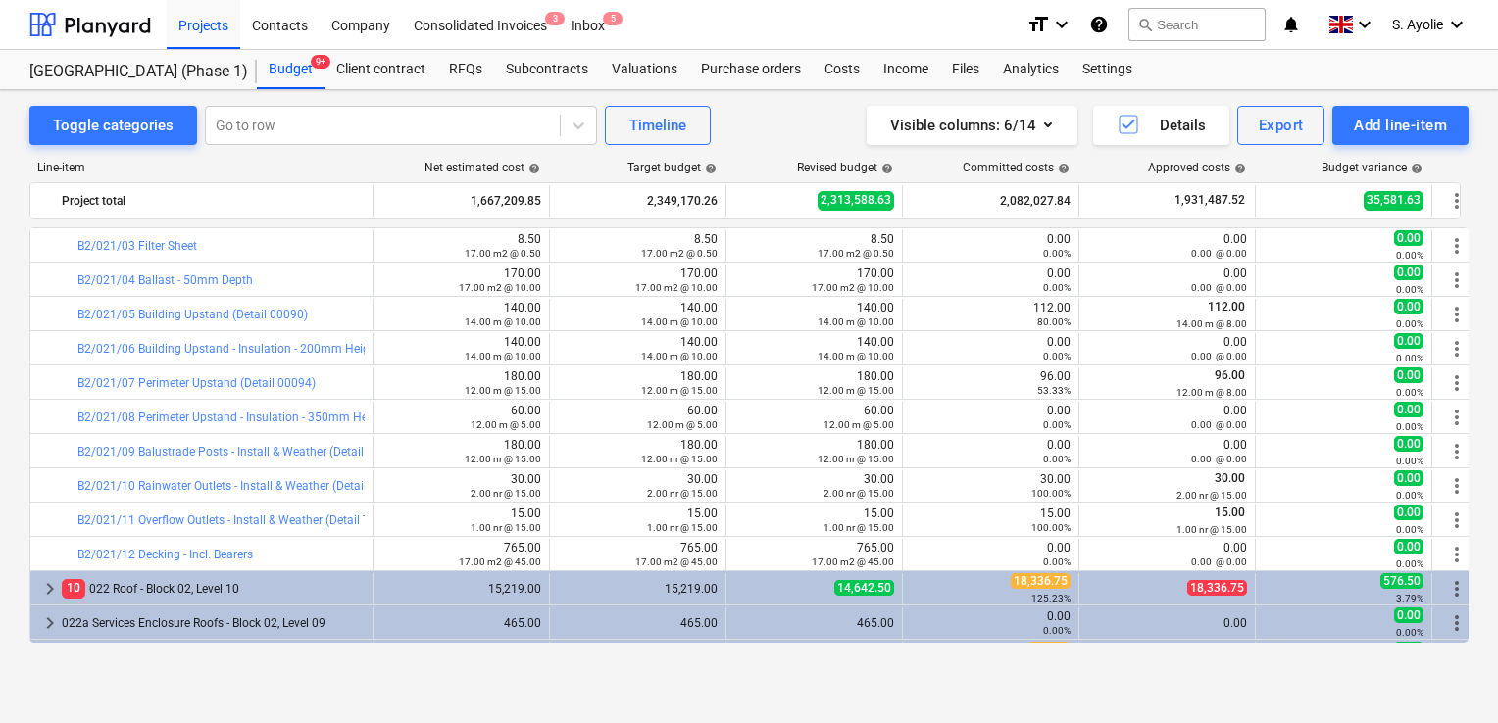
click at [1, 259] on div "Toggle categories Go to row Timeline Visible columns : 6/14 Details Export Add …" at bounding box center [749, 386] width 1498 height 592
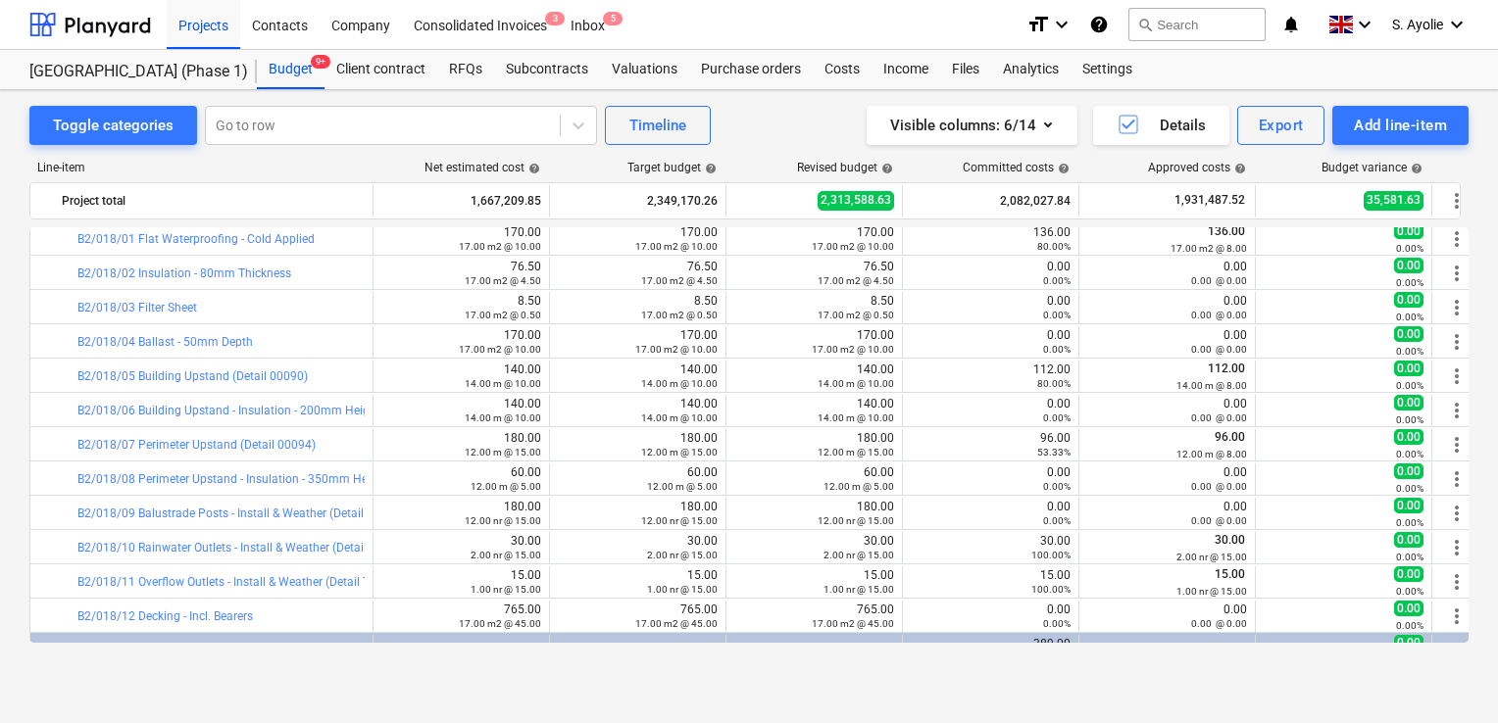
scroll to position [784, 0]
